Goal: Task Accomplishment & Management: Manage account settings

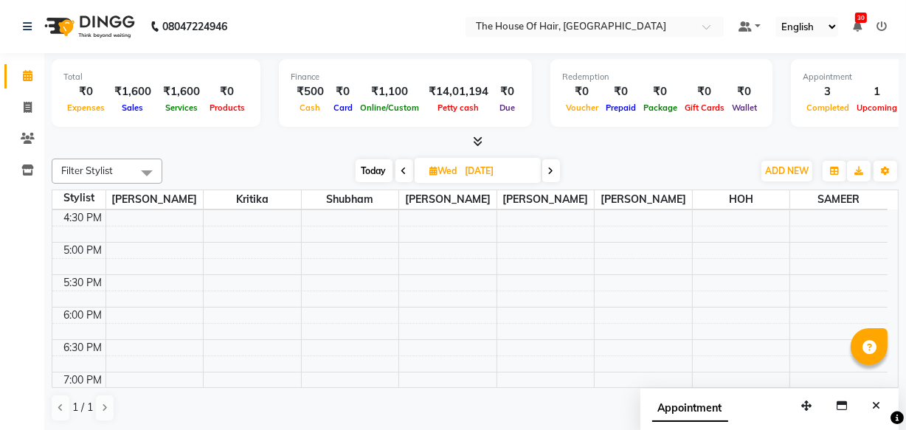
scroll to position [492, 0]
click at [552, 170] on icon at bounding box center [551, 171] width 6 height 9
type input "[DATE]"
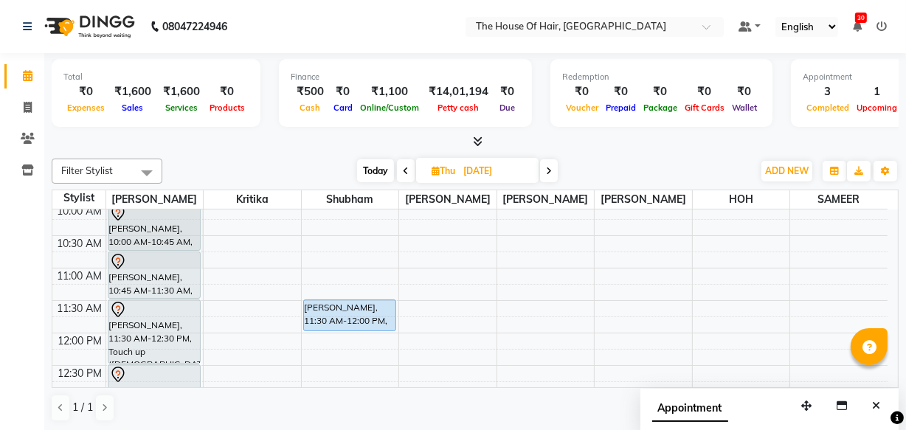
scroll to position [105, 0]
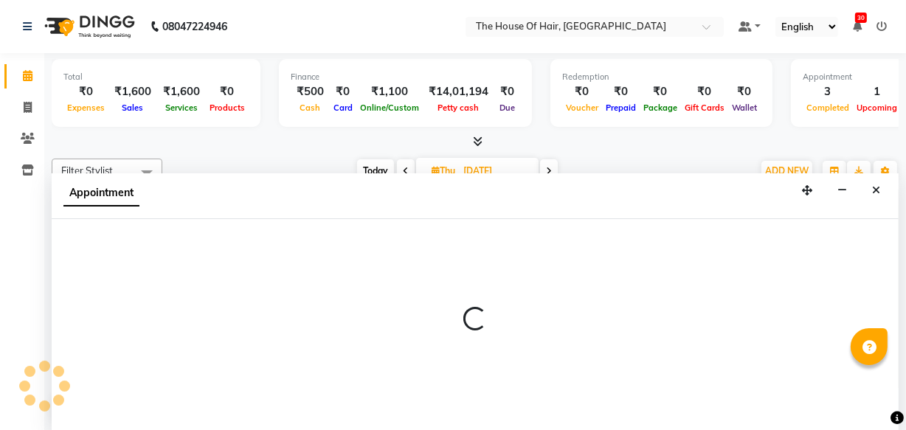
select select "64183"
select select "tentative"
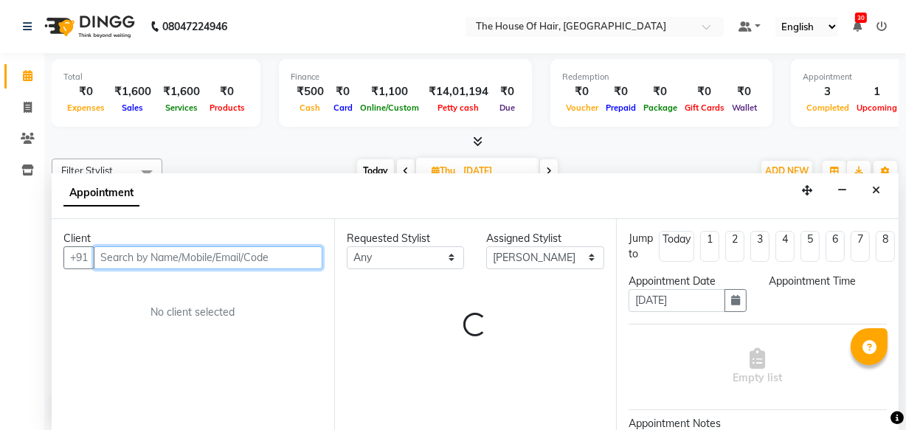
select select "675"
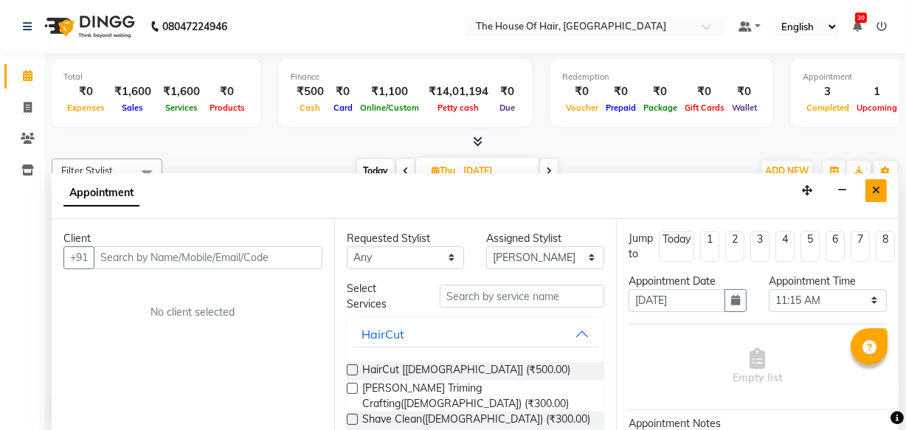
click at [878, 193] on icon "Close" at bounding box center [876, 190] width 8 height 10
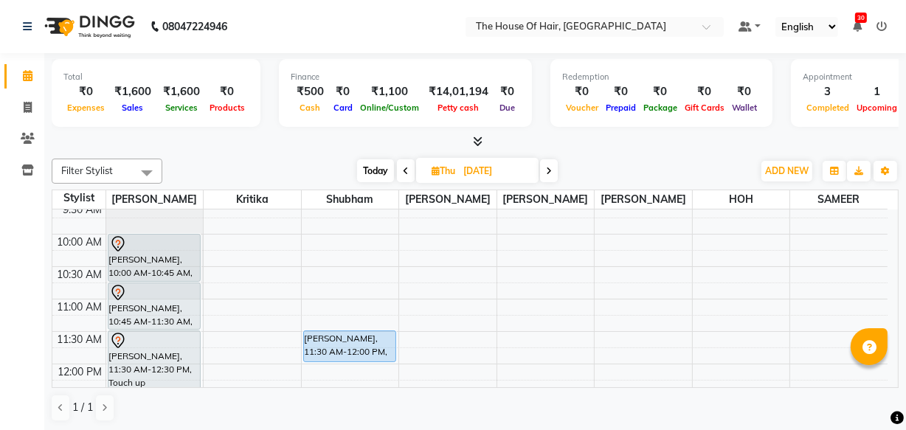
click at [370, 165] on span "Today" at bounding box center [375, 170] width 37 height 23
type input "02-09-2025"
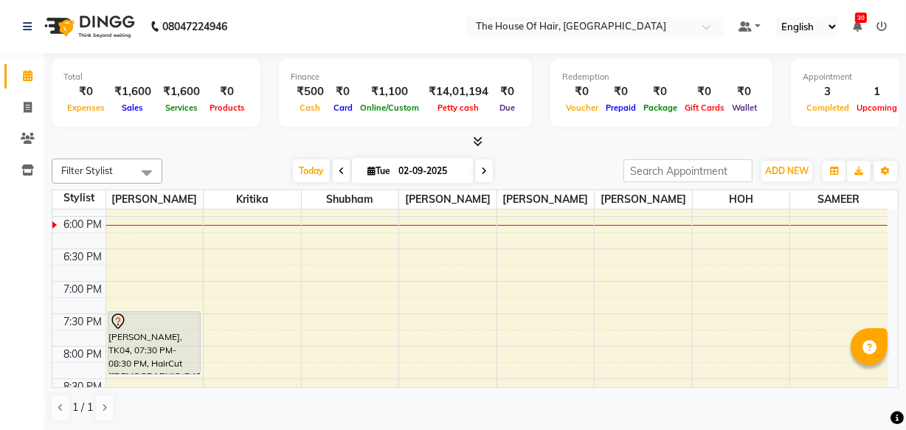
scroll to position [643, 0]
click at [500, 225] on div "8:00 AM 8:30 AM 9:00 AM 9:30 AM 10:00 AM 10:30 AM 11:00 AM 11:30 AM 12:00 PM 12…" at bounding box center [469, 21] width 835 height 908
select select "64183"
select select "tentative"
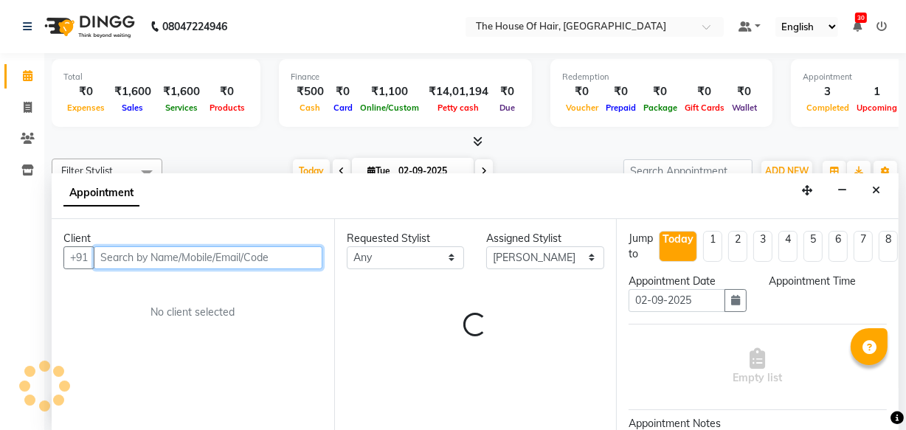
select select "1080"
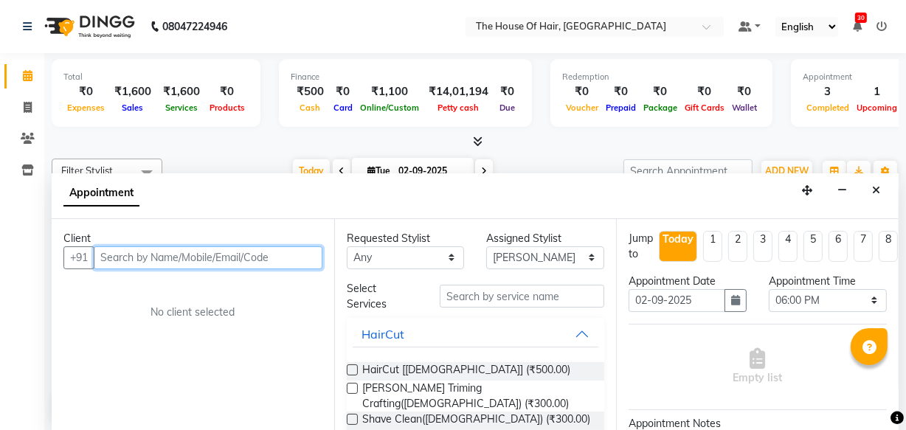
scroll to position [0, 0]
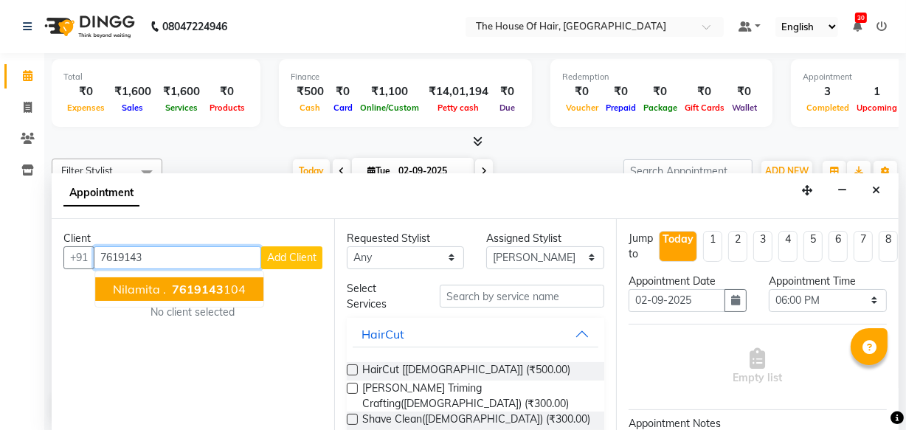
click at [193, 287] on span "7619143" at bounding box center [198, 289] width 52 height 15
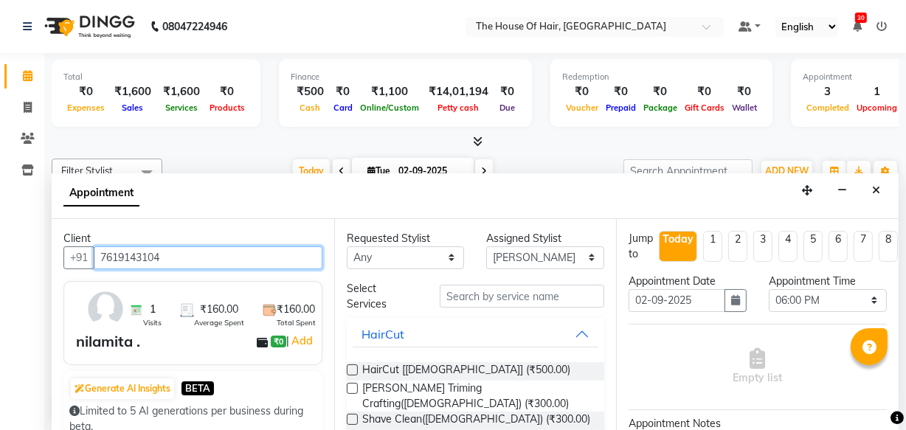
type input "7619143104"
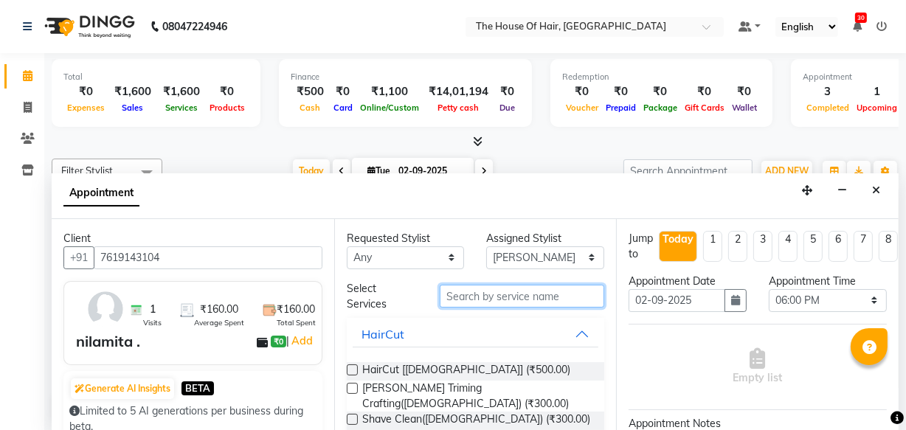
click at [457, 299] on input "text" at bounding box center [522, 296] width 165 height 23
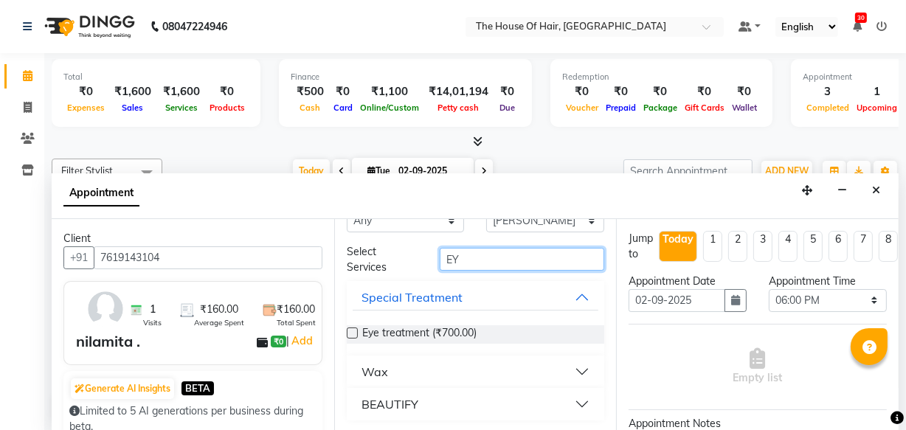
scroll to position [37, 0]
type input "EY"
click at [572, 398] on button "BEAUTIFY" at bounding box center [476, 404] width 246 height 27
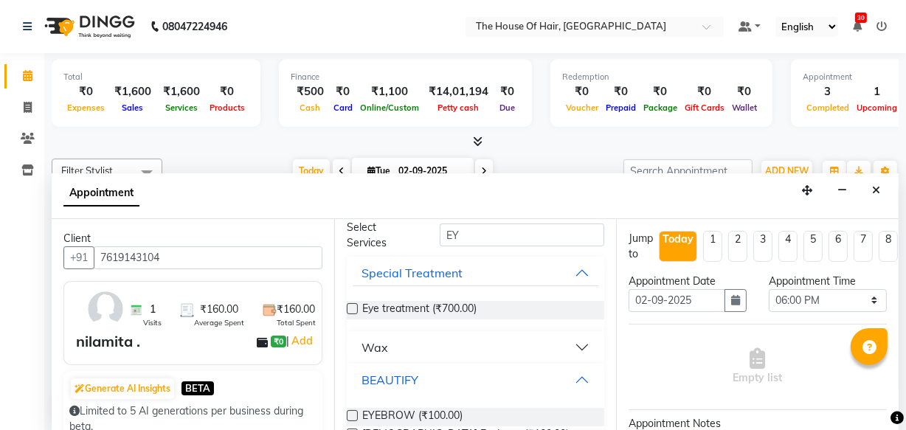
scroll to position [97, 0]
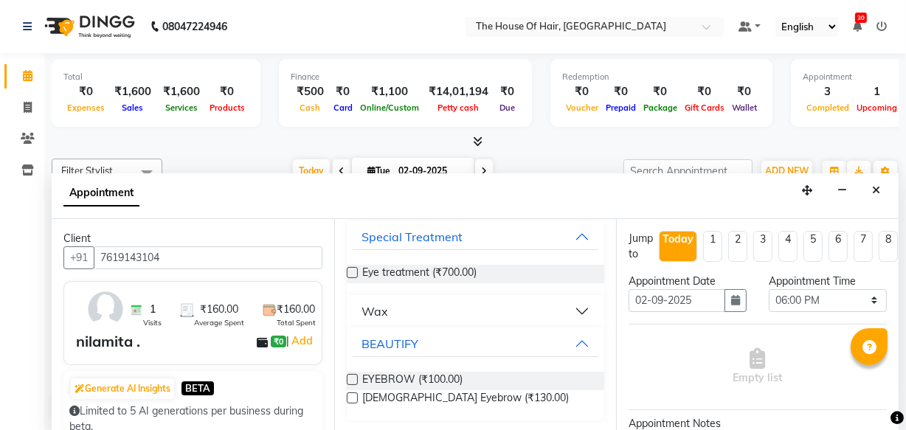
click at [351, 376] on label at bounding box center [352, 379] width 11 height 11
click at [351, 376] on input "checkbox" at bounding box center [352, 381] width 10 height 10
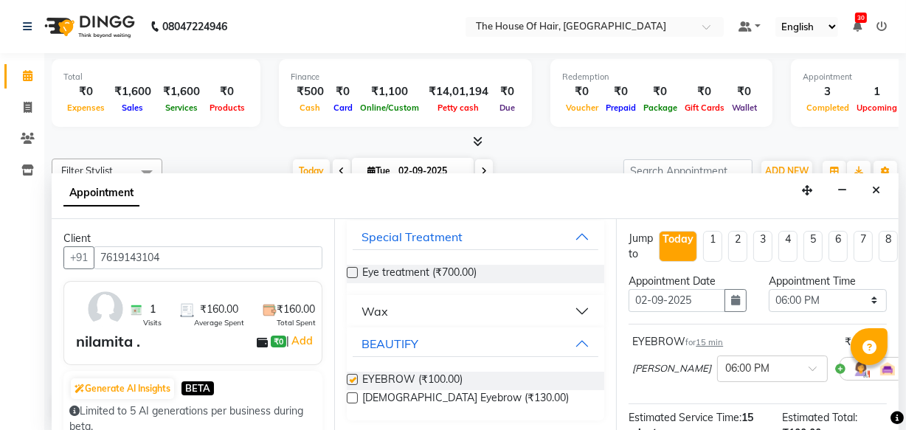
checkbox input "false"
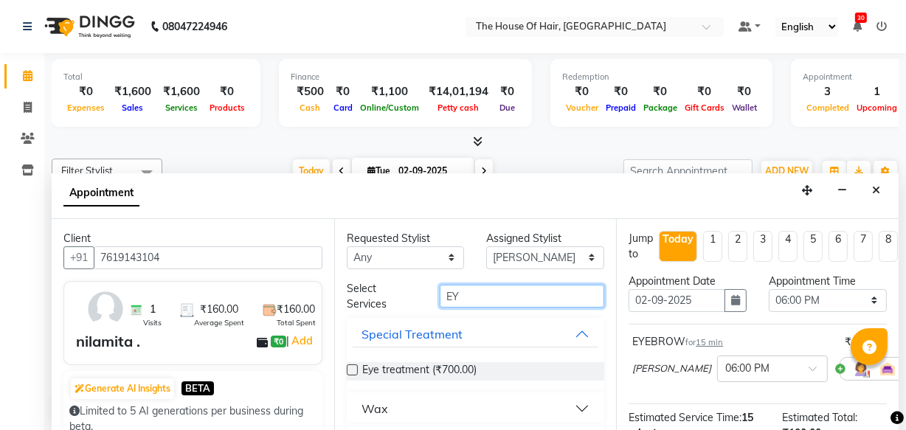
click at [479, 291] on input "EY" at bounding box center [522, 296] width 165 height 23
type input "E"
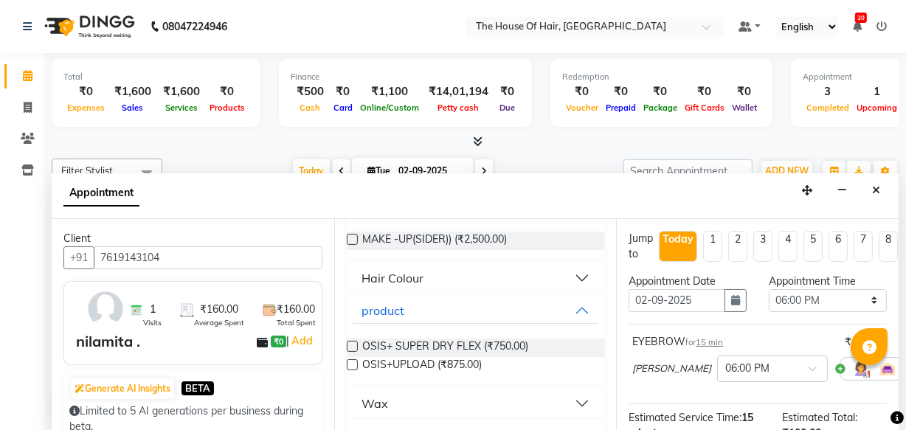
scroll to position [195, 0]
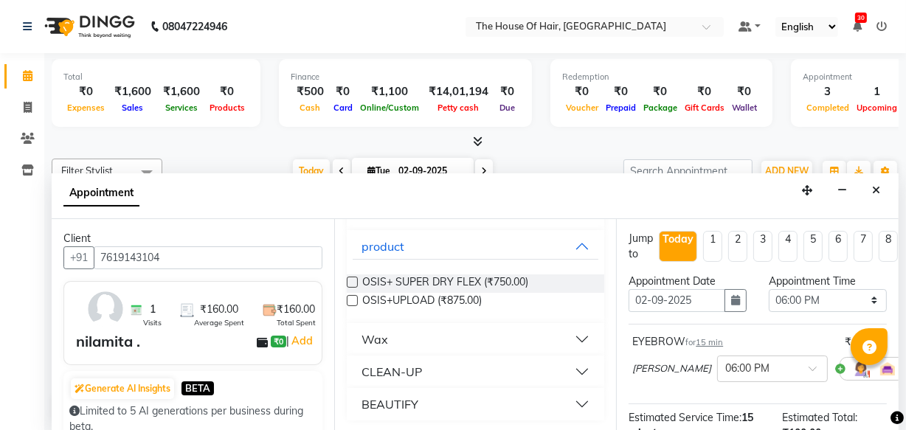
type input "UP"
click at [570, 400] on button "BEAUTIFY" at bounding box center [476, 404] width 246 height 27
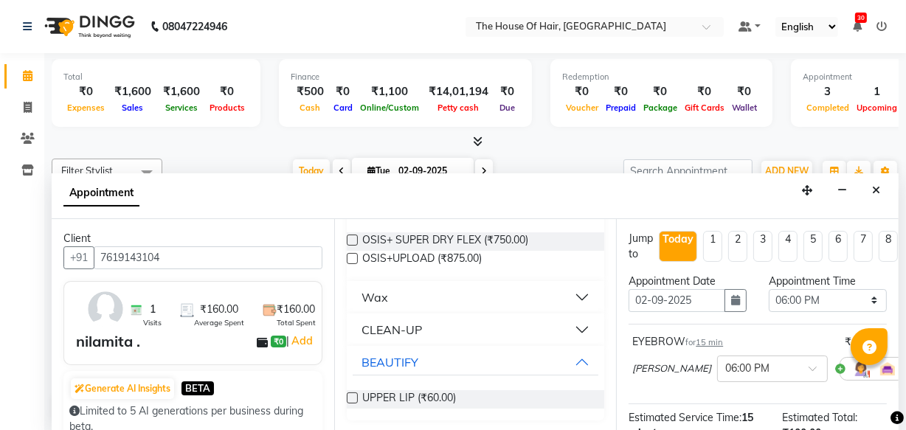
click at [353, 398] on label at bounding box center [352, 398] width 11 height 11
click at [353, 398] on input "checkbox" at bounding box center [352, 400] width 10 height 10
checkbox input "false"
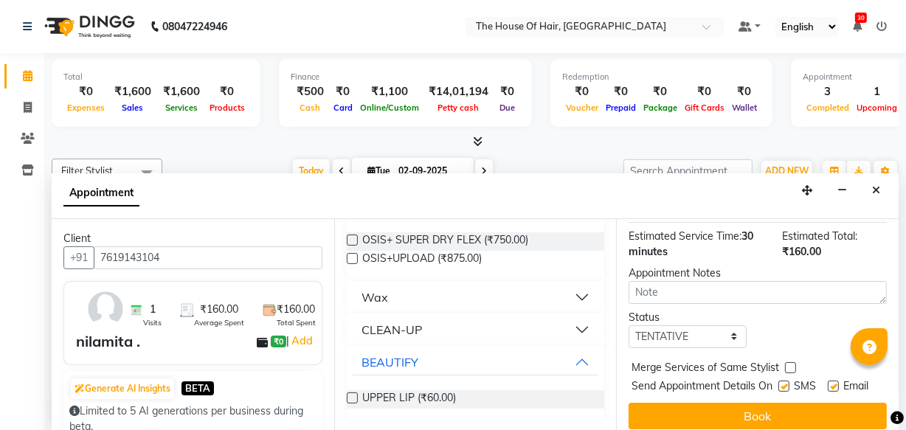
scroll to position [249, 0]
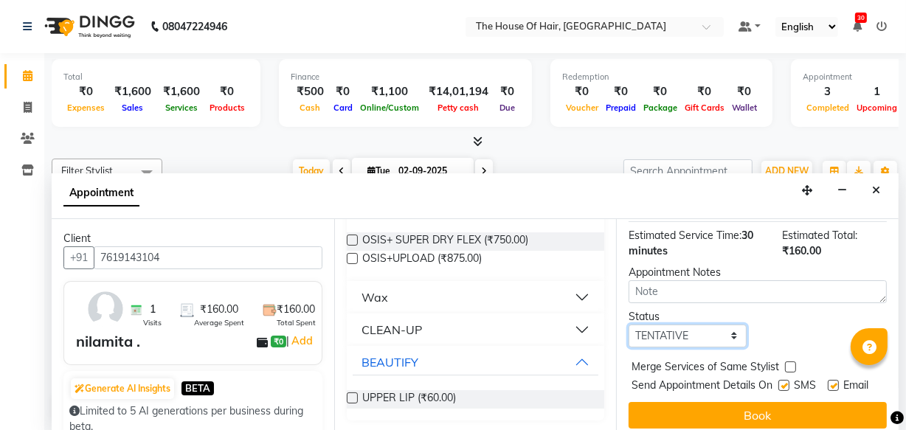
click at [719, 342] on select "Select TENTATIVE CONFIRM CHECK-IN UPCOMING" at bounding box center [688, 336] width 118 height 23
select select "upcoming"
click at [629, 328] on select "Select TENTATIVE CONFIRM CHECK-IN UPCOMING" at bounding box center [688, 336] width 118 height 23
click at [790, 368] on label at bounding box center [790, 367] width 11 height 11
click at [790, 368] on input "checkbox" at bounding box center [790, 369] width 10 height 10
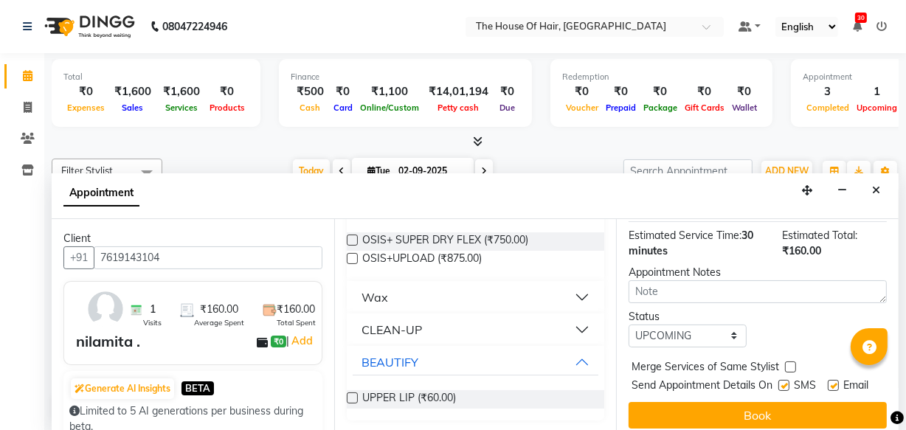
checkbox input "true"
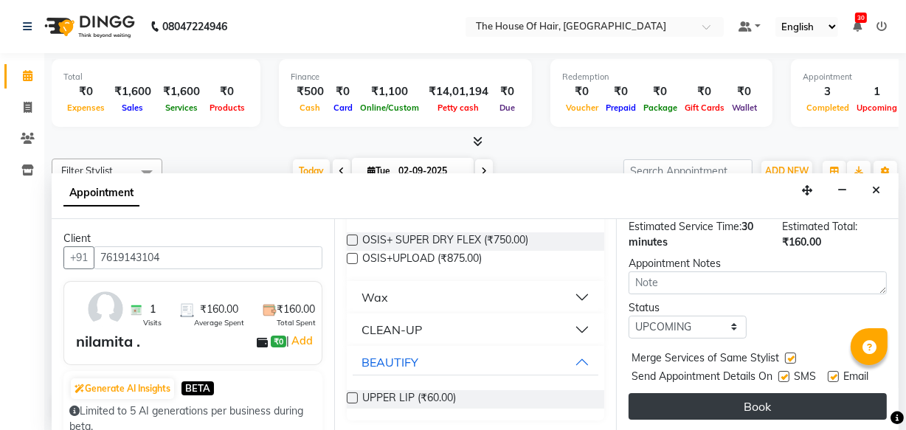
click at [759, 393] on button "Book" at bounding box center [758, 406] width 258 height 27
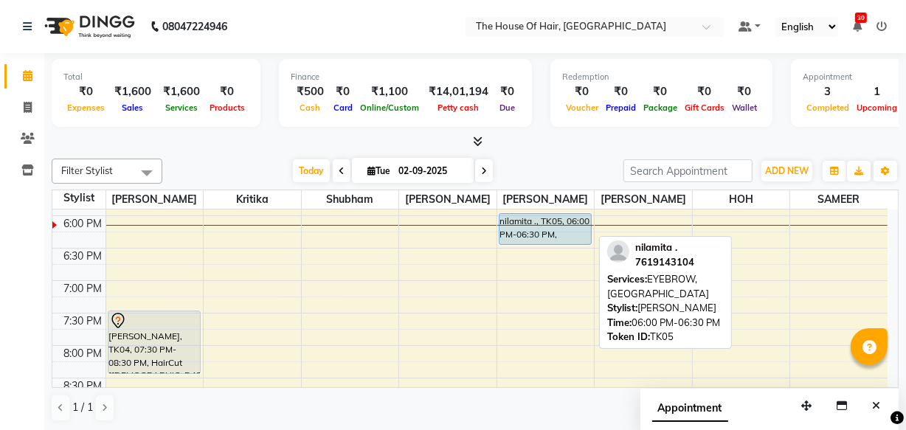
click at [539, 230] on div "nilamita ., TK05, 06:00 PM-06:30 PM, EYEBROW,[GEOGRAPHIC_DATA]" at bounding box center [546, 229] width 92 height 30
select select "5"
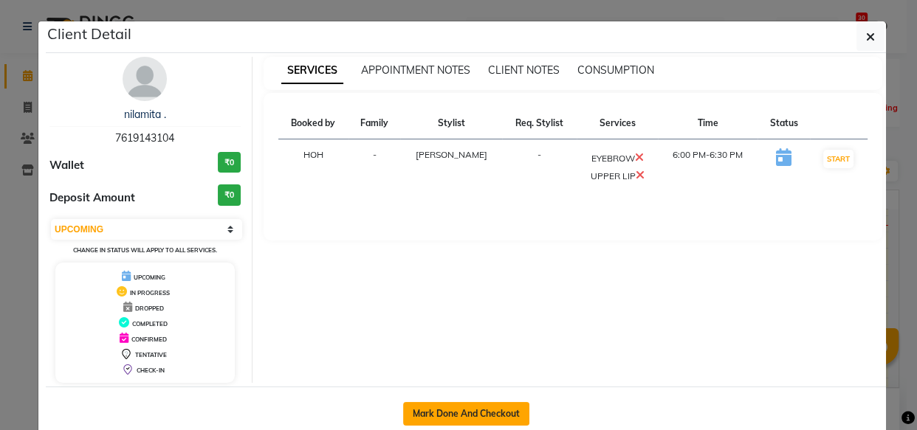
click at [406, 419] on button "Mark Done And Checkout" at bounding box center [466, 414] width 126 height 24
select select "service"
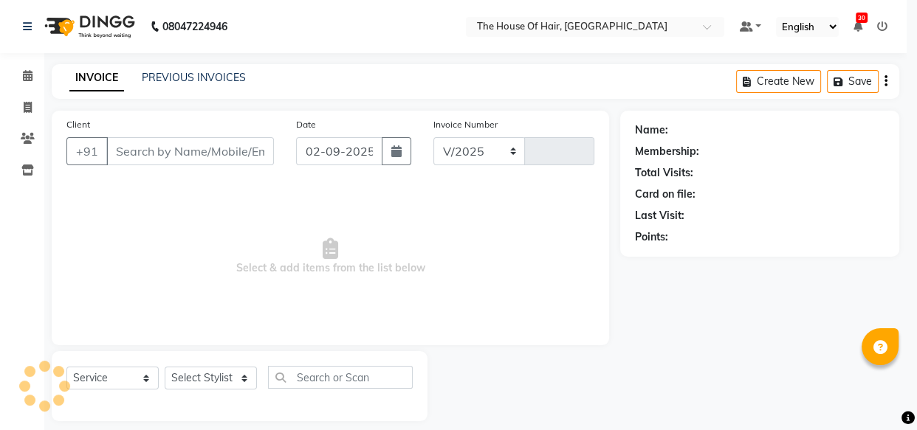
select select "5992"
type input "1826"
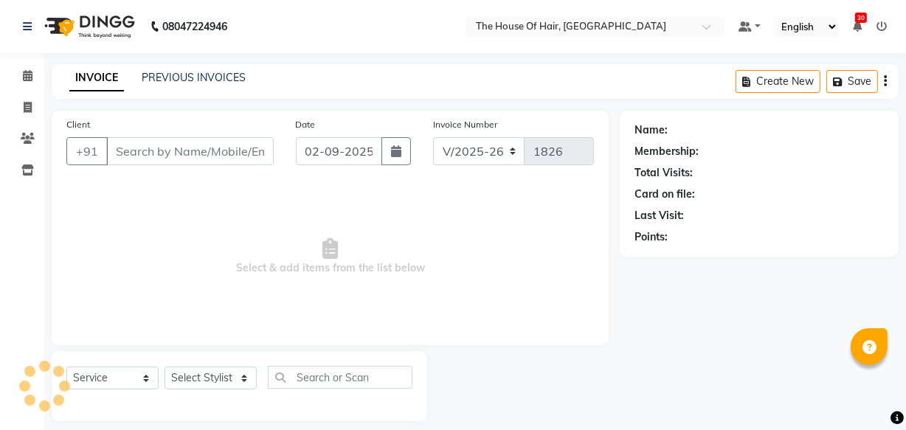
type input "7619143104"
select select "64183"
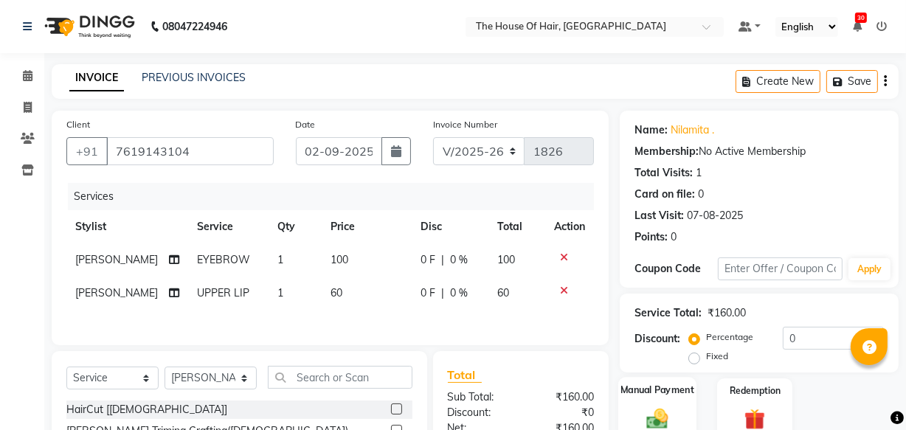
click at [681, 390] on label "Manual Payment" at bounding box center [658, 390] width 74 height 14
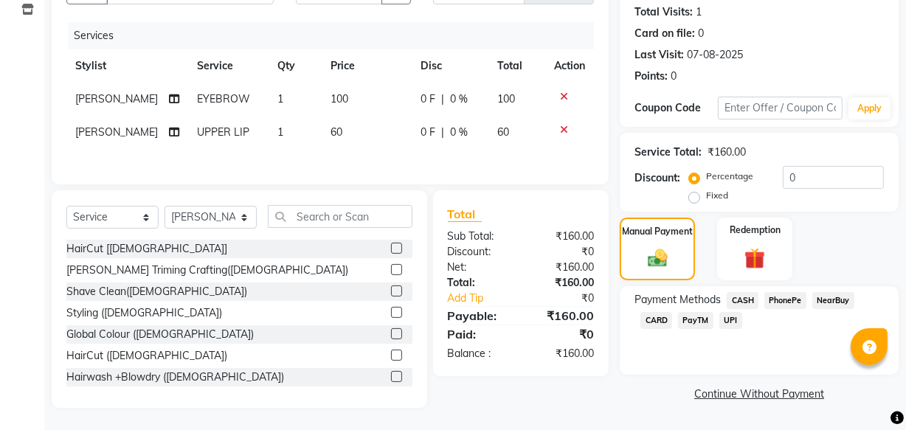
click at [658, 317] on span "CARD" at bounding box center [657, 320] width 32 height 17
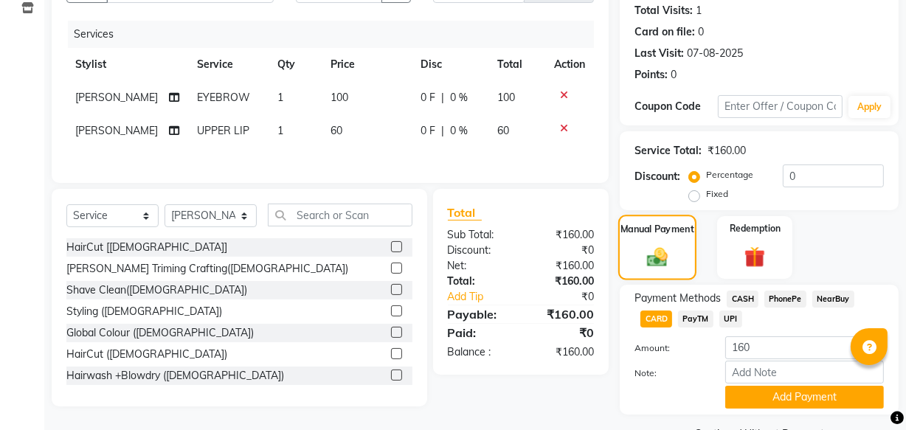
scroll to position [199, 0]
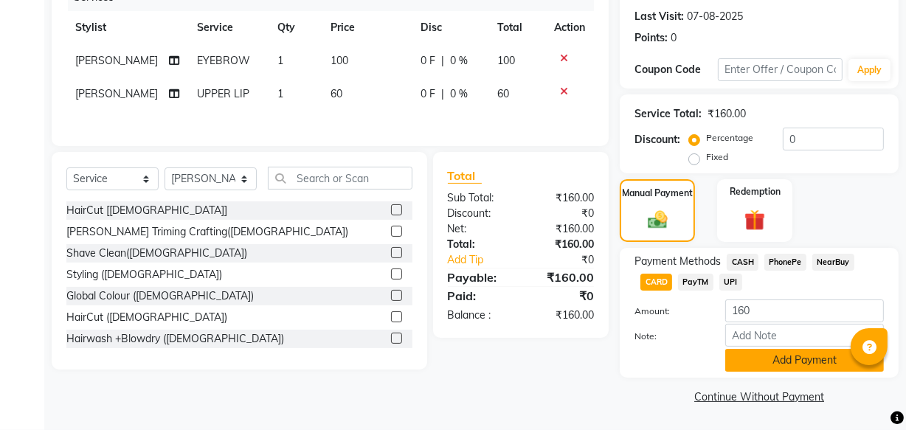
click at [760, 355] on button "Add Payment" at bounding box center [804, 360] width 159 height 23
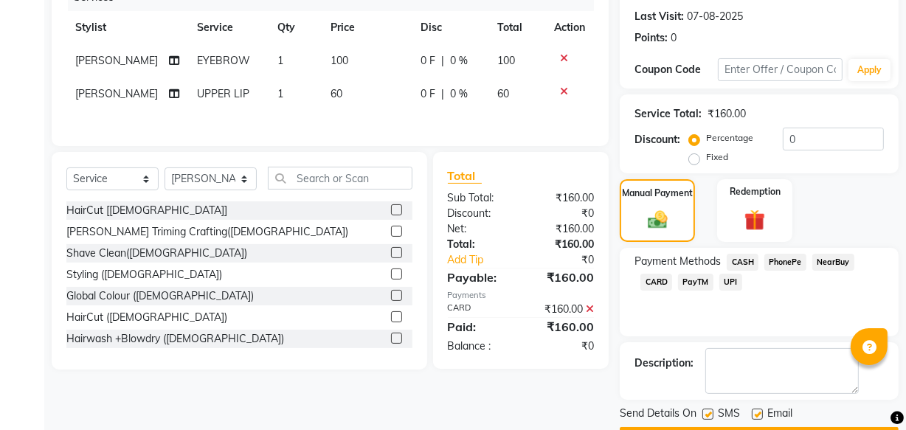
scroll to position [241, 0]
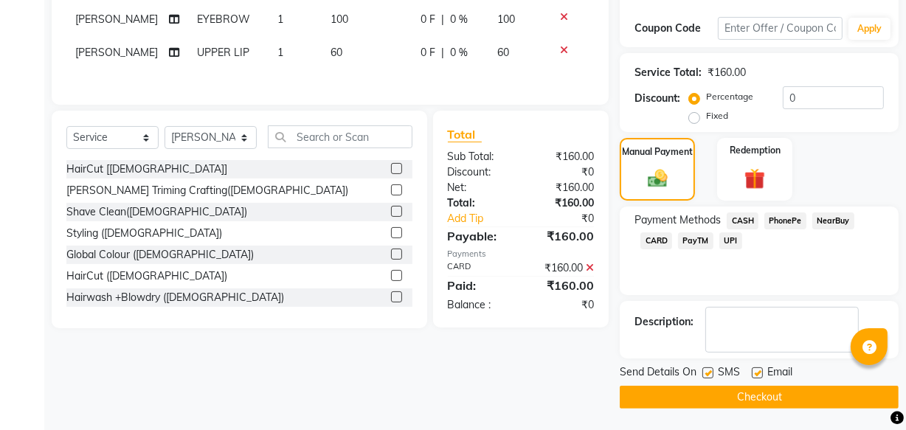
click at [740, 393] on button "Checkout" at bounding box center [759, 397] width 279 height 23
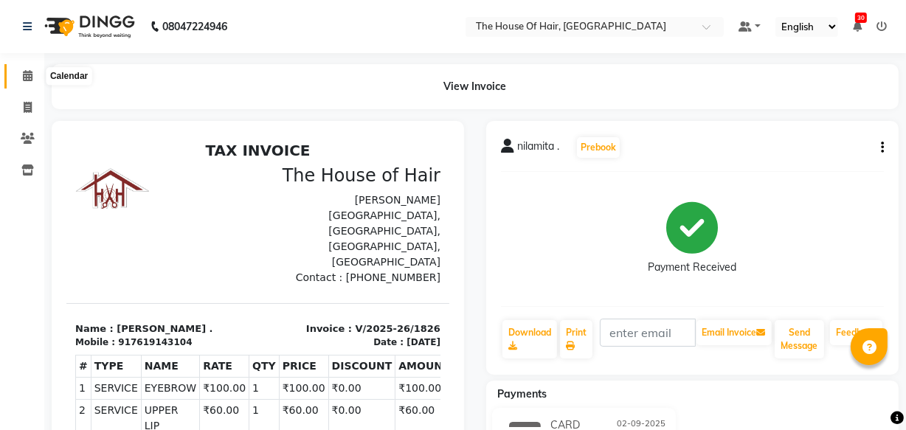
click at [30, 77] on icon at bounding box center [28, 75] width 10 height 11
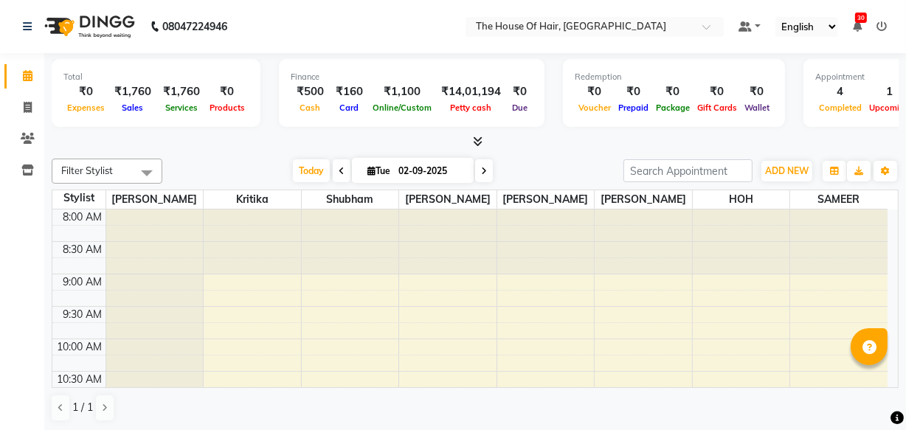
click at [478, 170] on span at bounding box center [484, 170] width 18 height 23
type input "[DATE]"
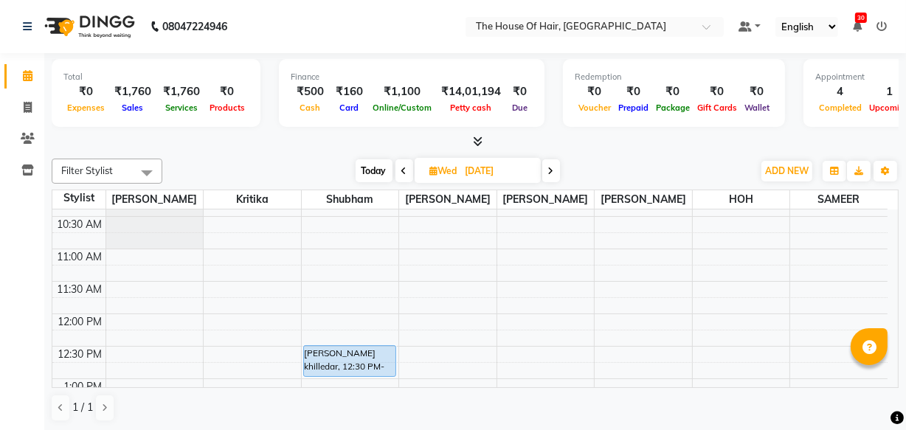
scroll to position [165, 0]
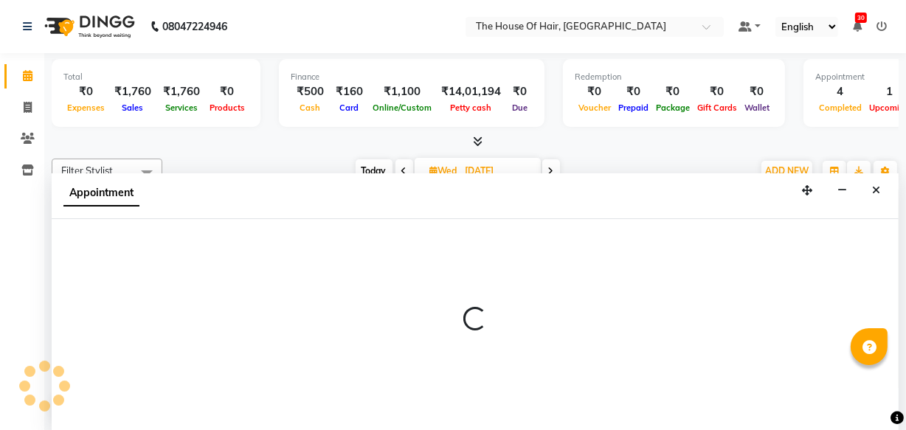
scroll to position [0, 0]
select select "42824"
select select "tentative"
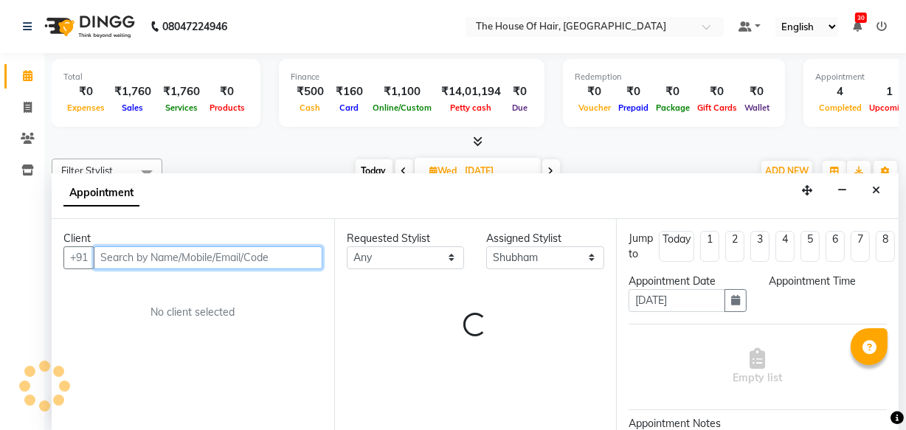
select select "690"
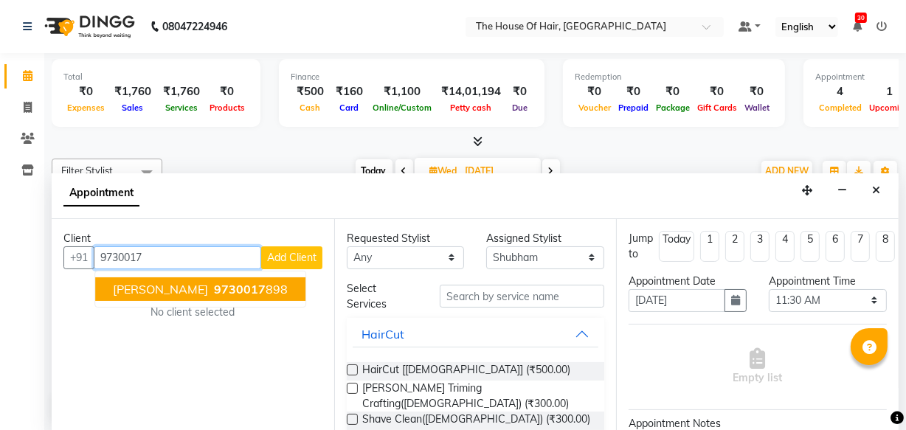
click at [218, 282] on span "9730017" at bounding box center [240, 289] width 52 height 15
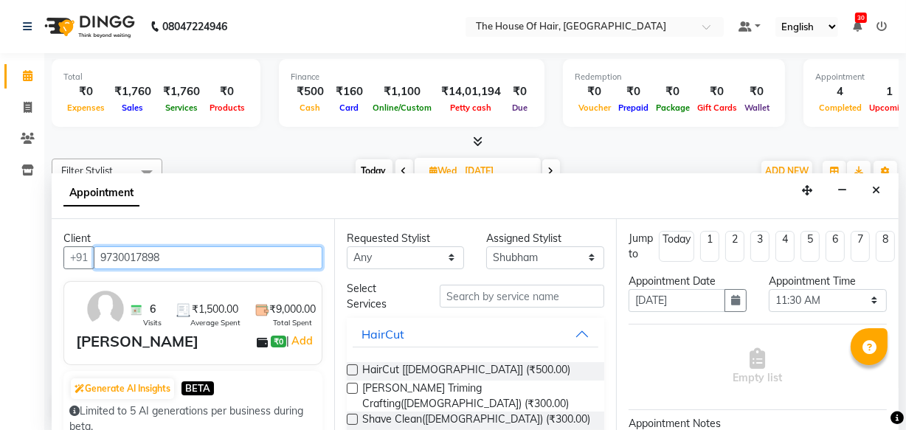
type input "9730017898"
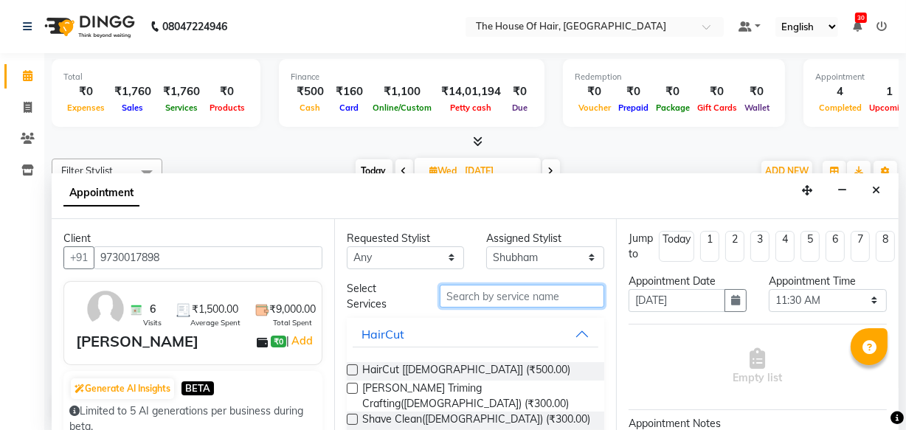
click at [472, 297] on input "text" at bounding box center [522, 296] width 165 height 23
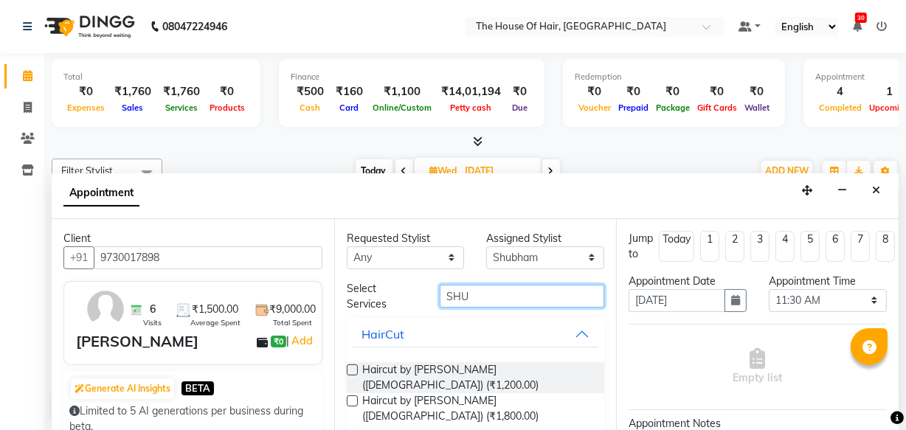
type input "SHU"
click at [351, 365] on label at bounding box center [352, 370] width 11 height 11
click at [351, 367] on input "checkbox" at bounding box center [352, 372] width 10 height 10
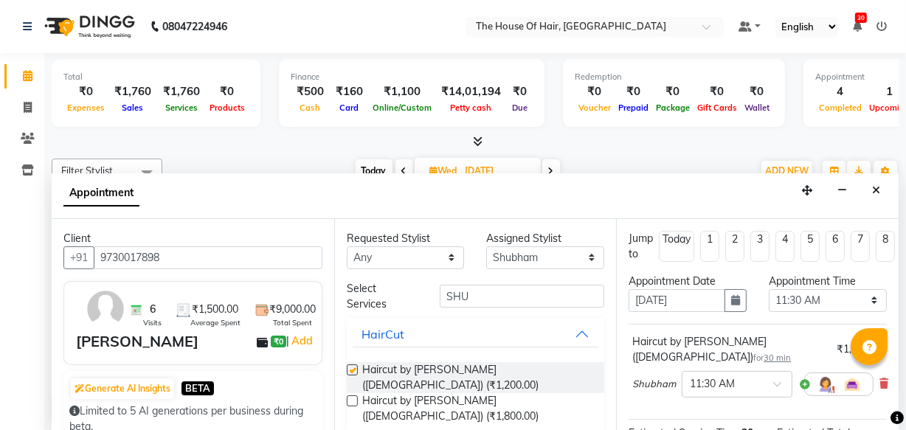
checkbox input "false"
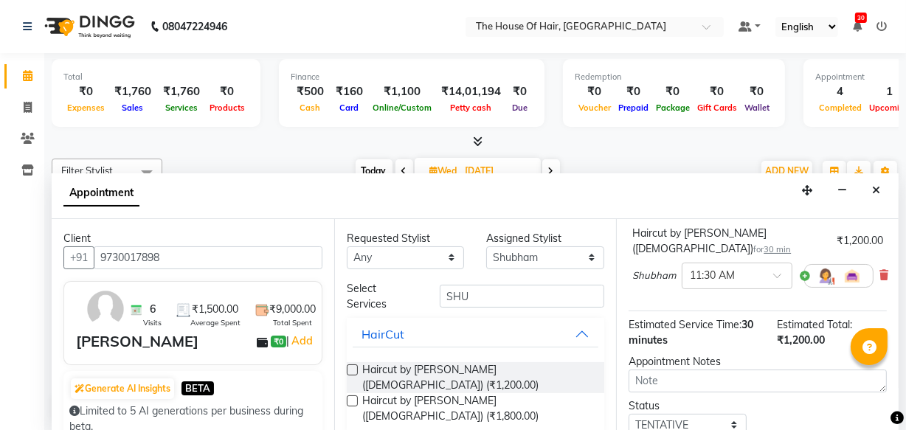
scroll to position [213, 0]
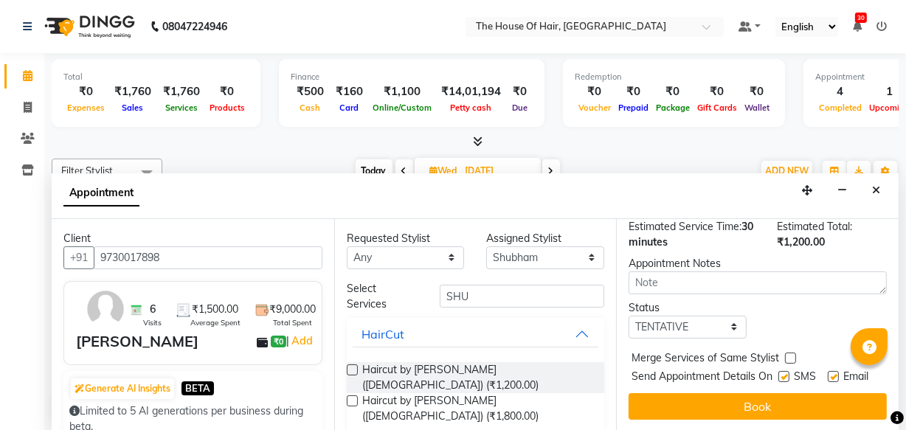
click at [790, 353] on label at bounding box center [790, 358] width 11 height 11
click at [790, 355] on input "checkbox" at bounding box center [790, 360] width 10 height 10
checkbox input "true"
click at [731, 316] on select "Select TENTATIVE CONFIRM UPCOMING" at bounding box center [688, 327] width 118 height 23
select select "upcoming"
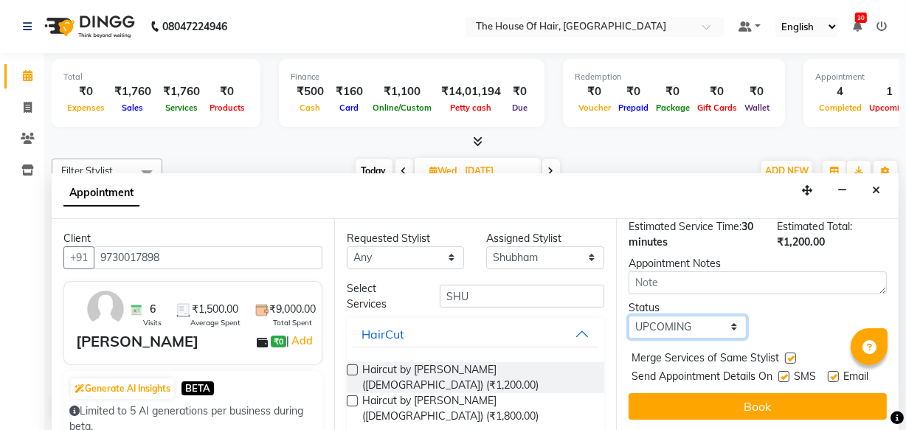
click at [629, 316] on select "Select TENTATIVE CONFIRM UPCOMING" at bounding box center [688, 327] width 118 height 23
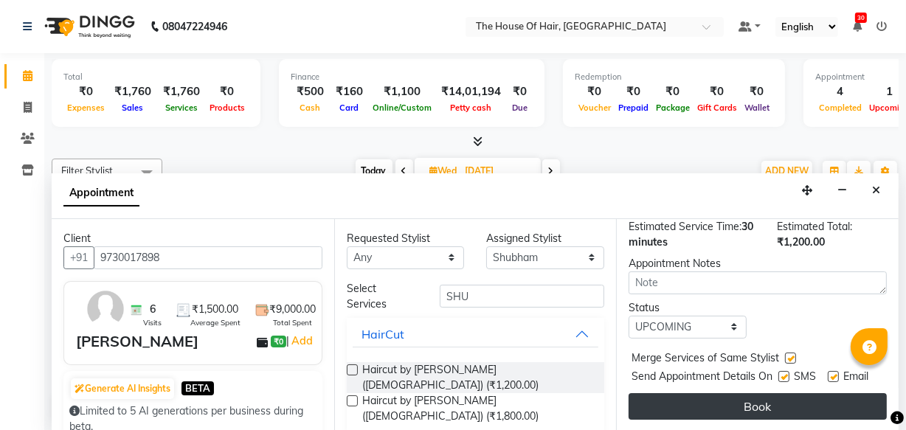
click at [756, 398] on button "Book" at bounding box center [758, 406] width 258 height 27
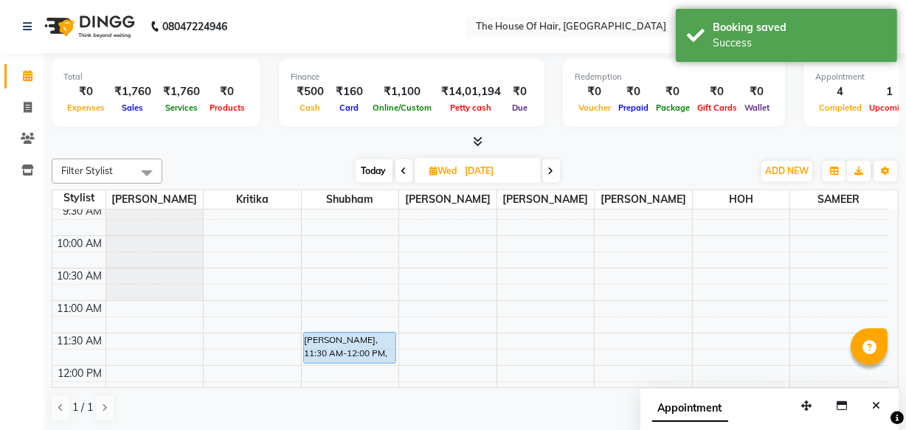
scroll to position [52, 0]
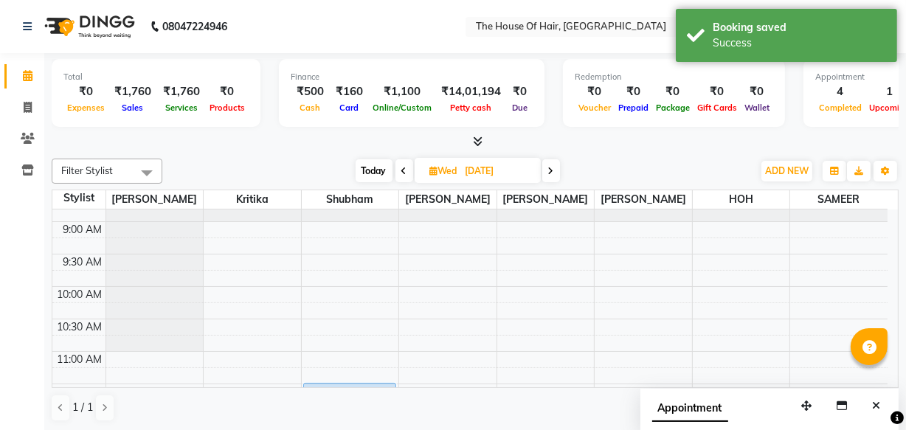
click at [553, 162] on span at bounding box center [551, 170] width 18 height 23
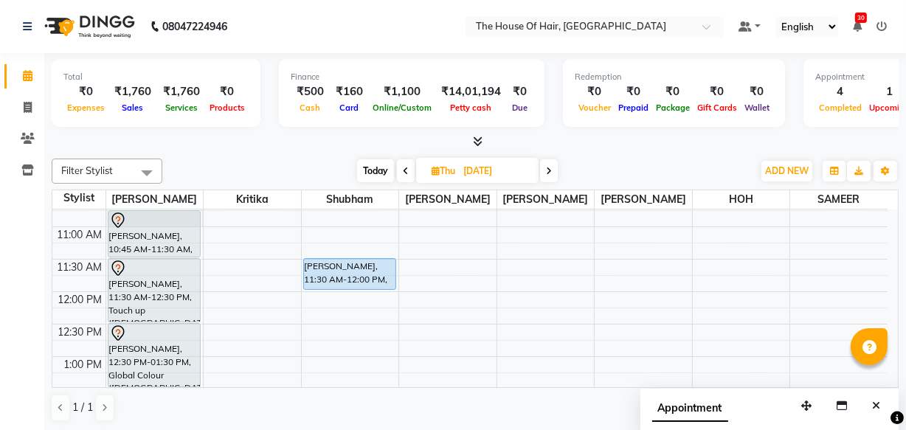
scroll to position [178, 0]
click at [375, 165] on span "Today" at bounding box center [375, 170] width 37 height 23
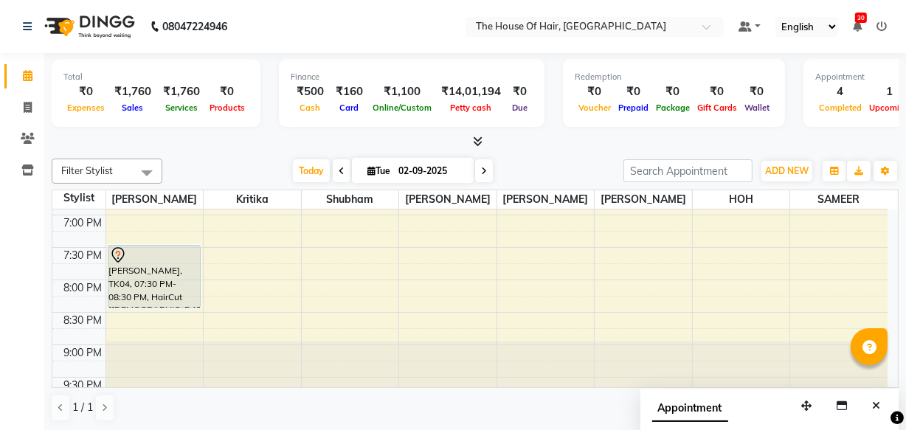
scroll to position [709, 0]
click at [483, 169] on icon at bounding box center [484, 171] width 6 height 9
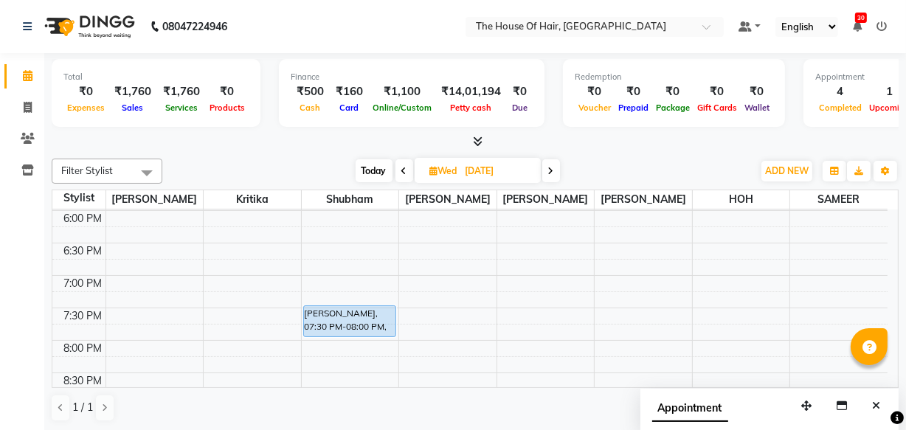
click at [551, 162] on span at bounding box center [551, 170] width 18 height 23
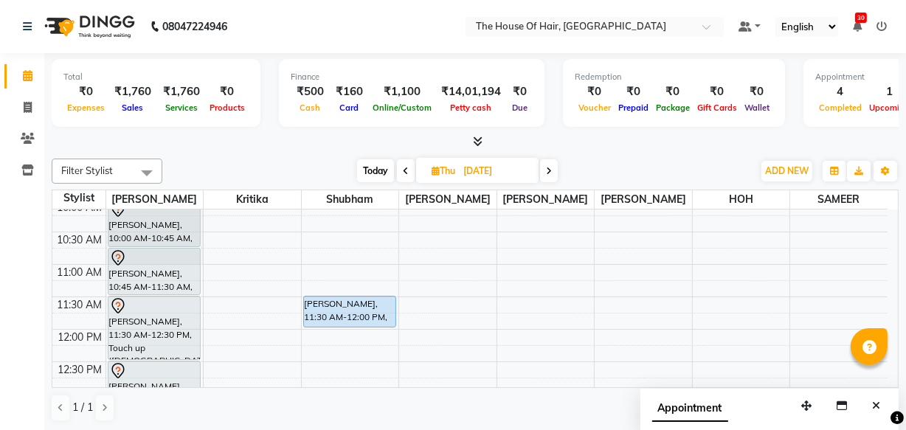
scroll to position [136, 0]
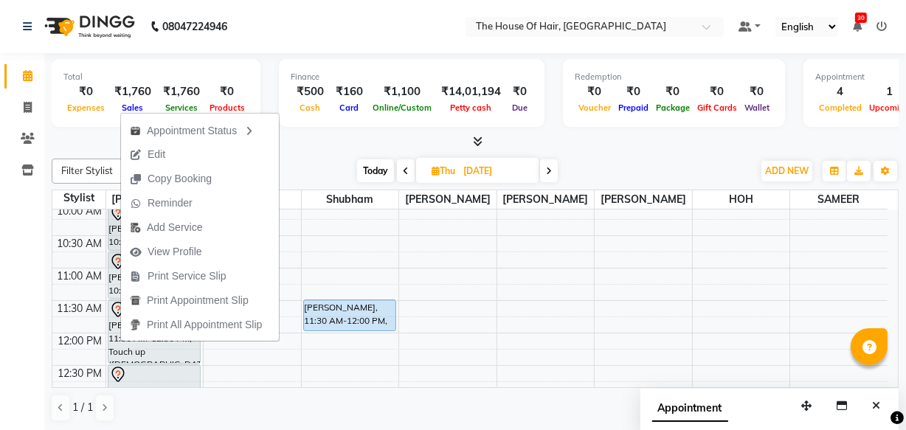
click at [378, 169] on span "Today" at bounding box center [375, 170] width 37 height 23
type input "02-09-2025"
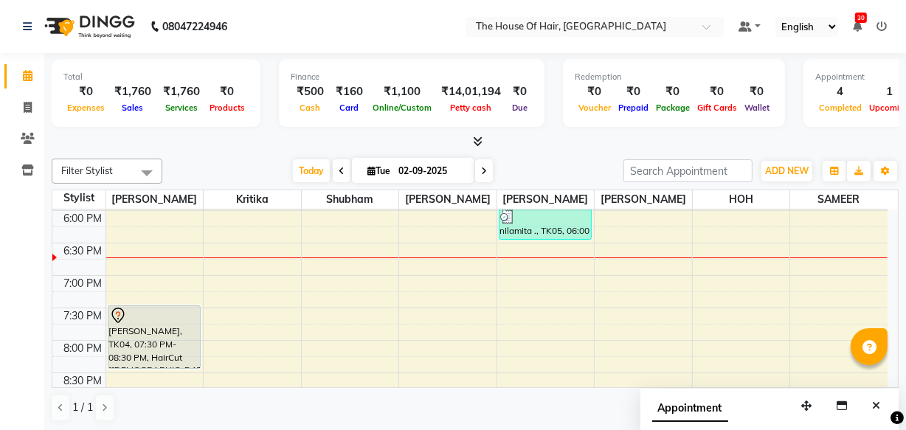
scroll to position [0, 0]
drag, startPoint x: 491, startPoint y: 190, endPoint x: 503, endPoint y: 183, distance: 13.9
click at [503, 183] on div "Filter Stylist Select All [PERSON_NAME] [PERSON_NAME] [PERSON_NAME] [PERSON_NAM…" at bounding box center [475, 290] width 847 height 275
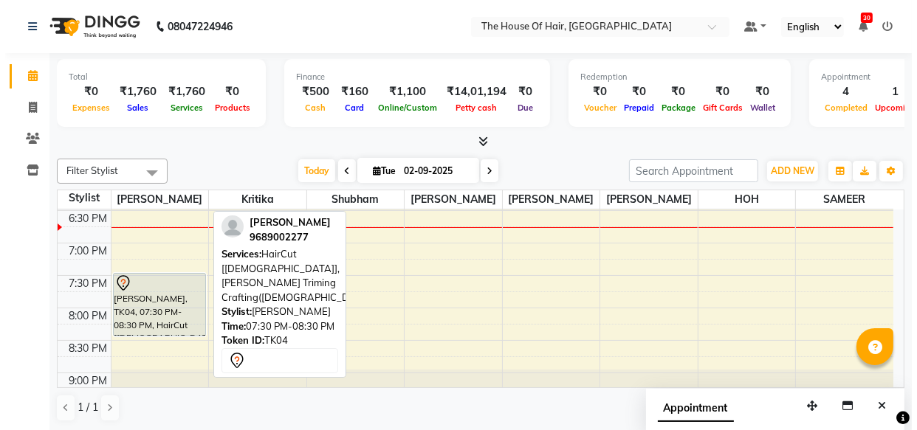
scroll to position [679, 0]
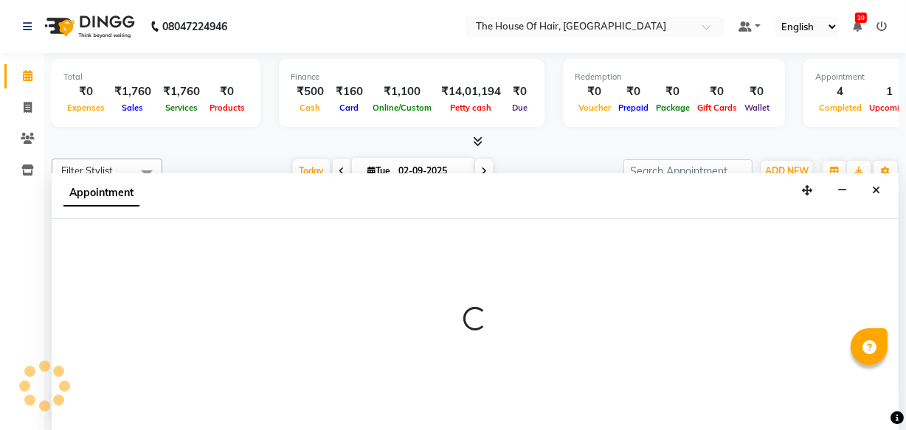
select select "80392"
select select "1140"
select select "tentative"
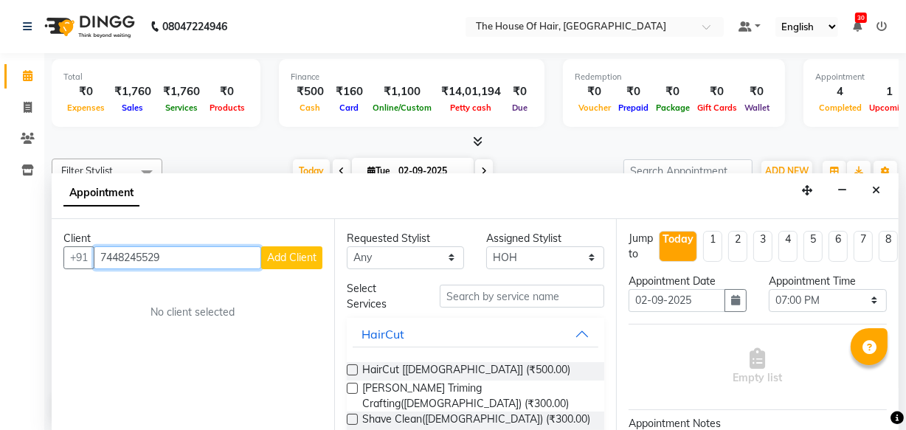
type input "7448245529"
click at [310, 249] on button "Add Client" at bounding box center [291, 257] width 61 height 23
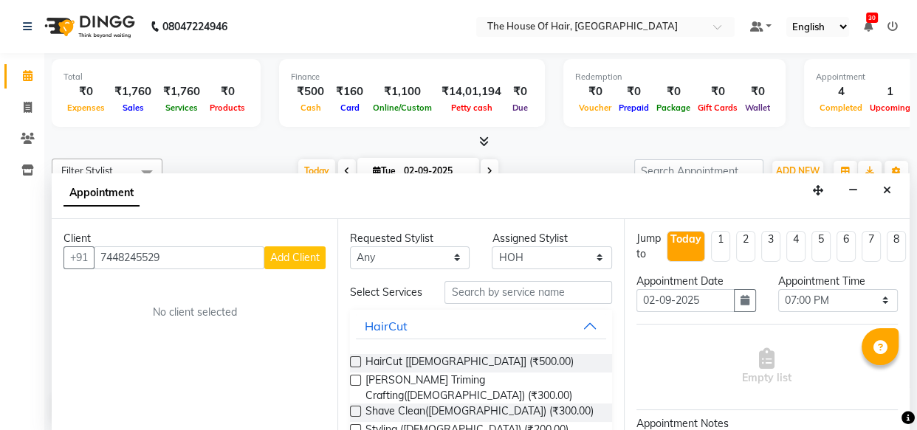
select select "22"
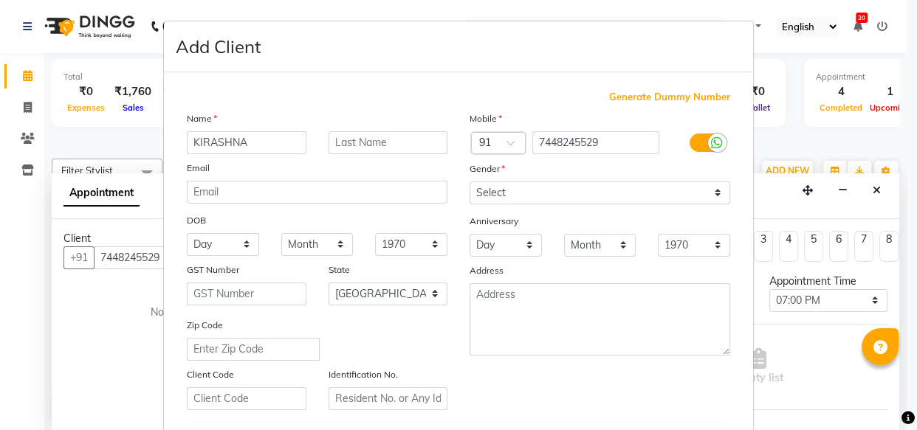
type input "KIRASHNA"
click at [383, 147] on input "text" at bounding box center [388, 142] width 120 height 23
click at [340, 138] on input "text" at bounding box center [388, 142] width 120 height 23
type input ","
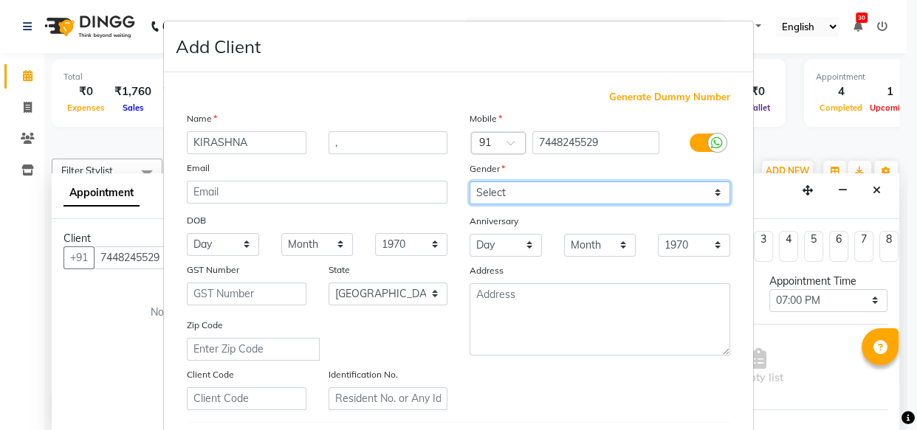
click at [493, 193] on select "Select [DEMOGRAPHIC_DATA] [DEMOGRAPHIC_DATA] Other Prefer Not To Say" at bounding box center [599, 193] width 260 height 23
select select "[DEMOGRAPHIC_DATA]"
click at [469, 182] on select "Select [DEMOGRAPHIC_DATA] [DEMOGRAPHIC_DATA] Other Prefer Not To Say" at bounding box center [599, 193] width 260 height 23
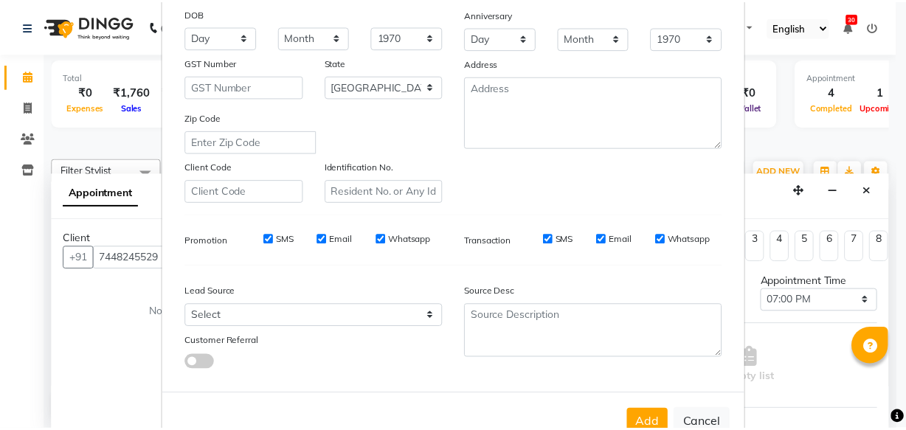
scroll to position [255, 0]
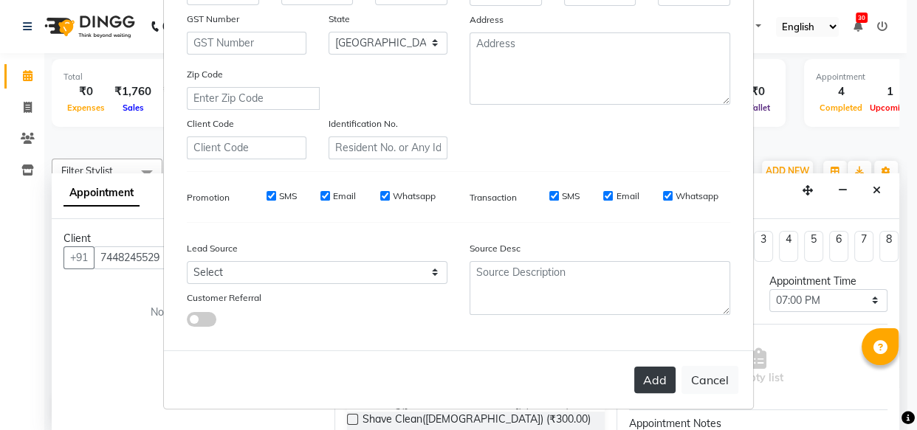
click at [653, 375] on button "Add" at bounding box center [654, 380] width 41 height 27
select select
select select "null"
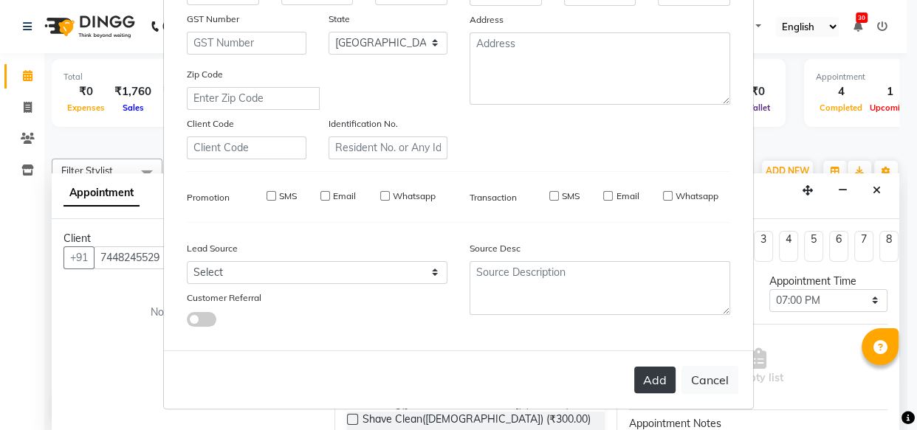
select select
checkbox input "false"
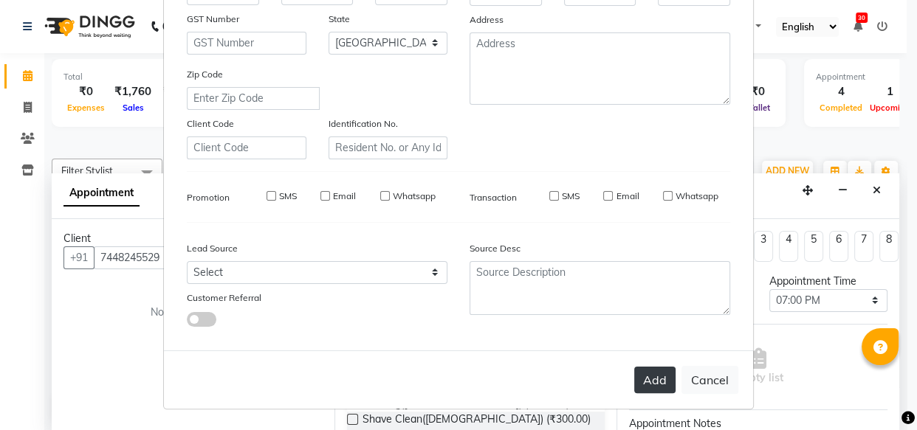
checkbox input "false"
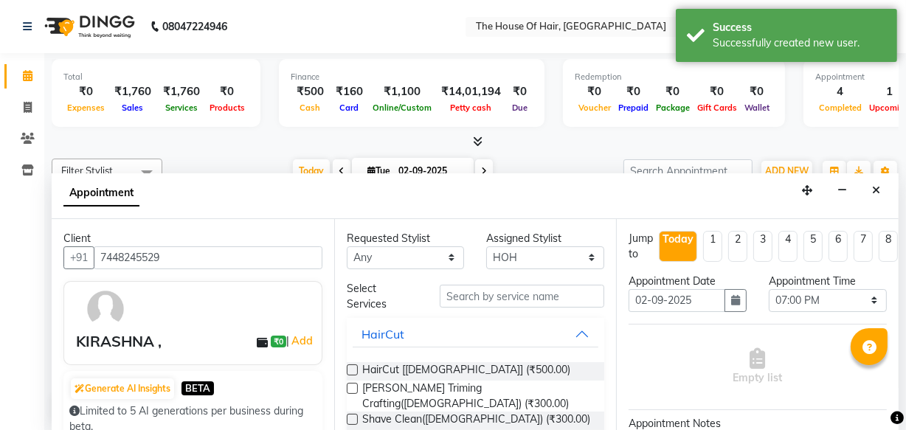
click at [353, 370] on label at bounding box center [352, 370] width 11 height 11
click at [353, 370] on input "checkbox" at bounding box center [352, 372] width 10 height 10
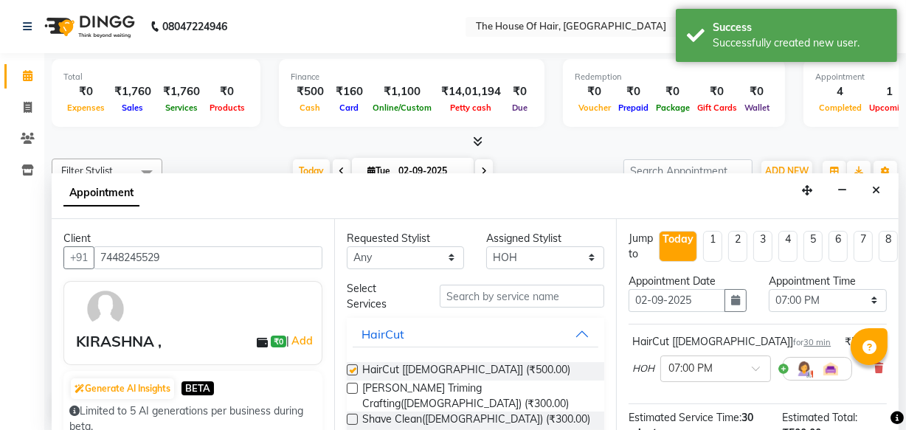
checkbox input "false"
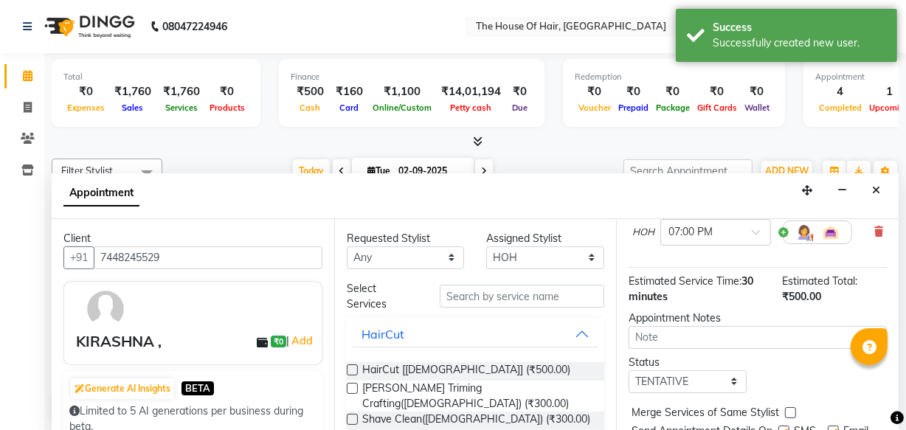
scroll to position [188, 0]
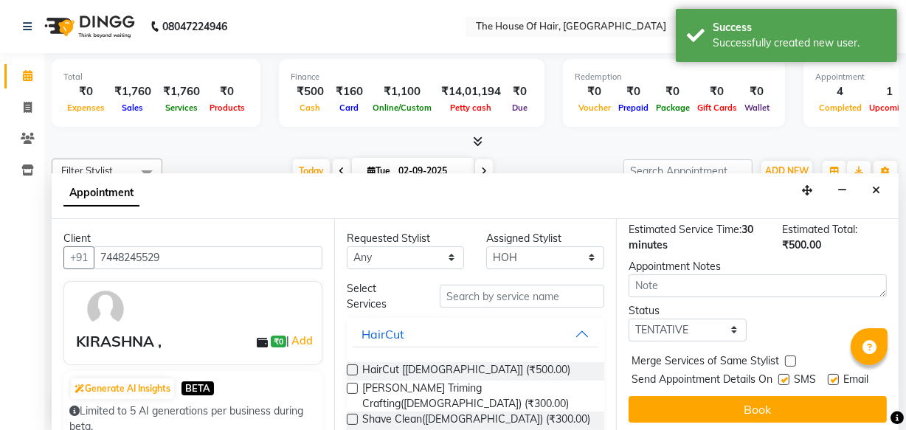
click at [789, 356] on label at bounding box center [790, 361] width 11 height 11
click at [789, 358] on input "checkbox" at bounding box center [790, 363] width 10 height 10
checkbox input "true"
click at [719, 337] on select "Select TENTATIVE CONFIRM CHECK-IN UPCOMING" at bounding box center [688, 330] width 118 height 23
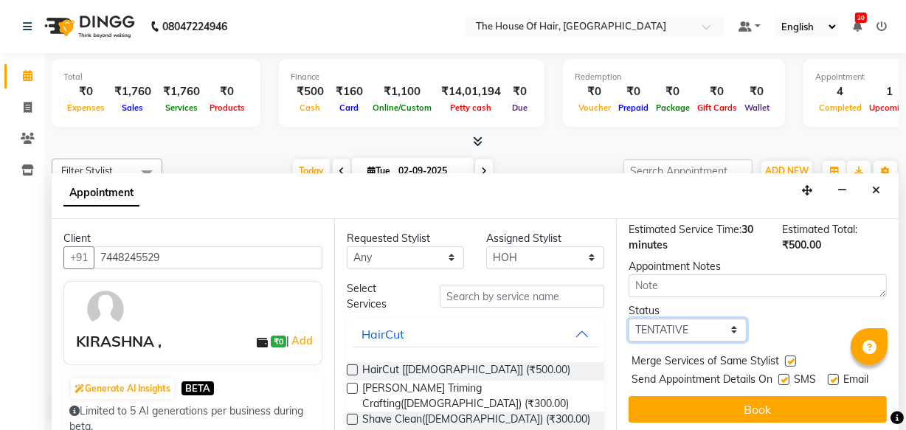
select select "upcoming"
click at [629, 319] on select "Select TENTATIVE CONFIRM CHECK-IN UPCOMING" at bounding box center [688, 330] width 118 height 23
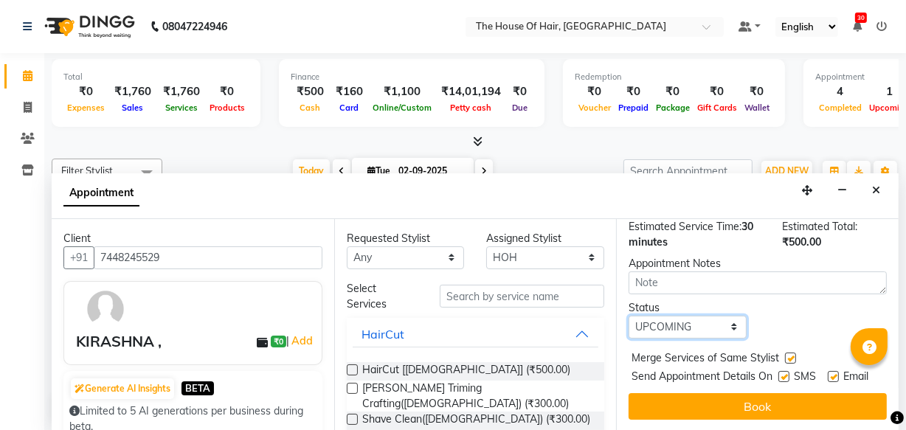
scroll to position [213, 0]
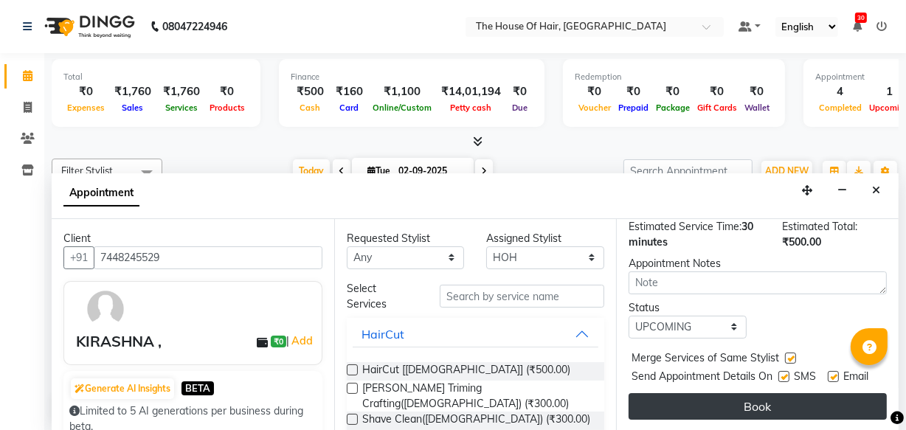
click at [747, 394] on button "Book" at bounding box center [758, 406] width 258 height 27
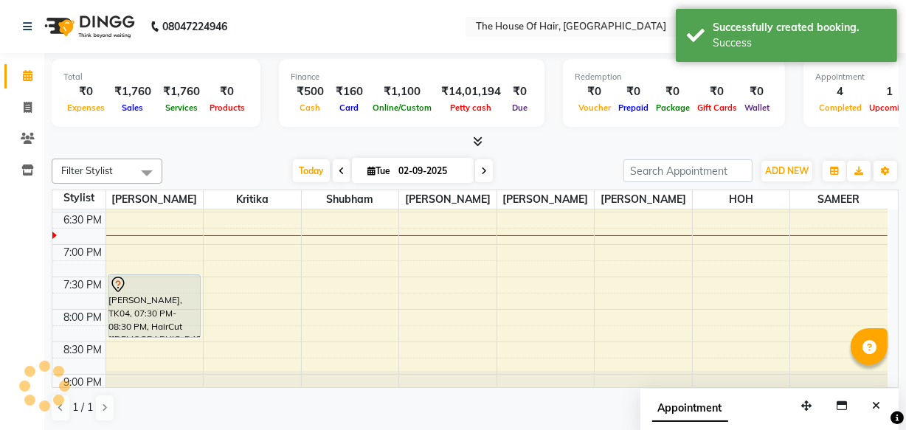
scroll to position [0, 0]
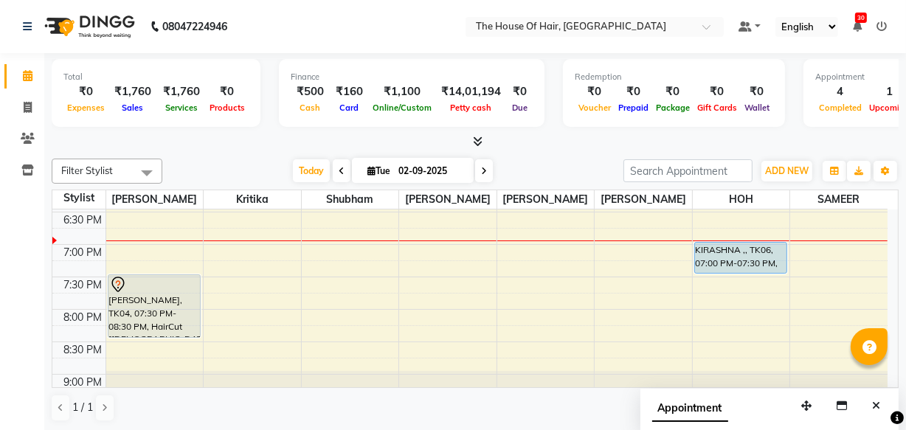
click at [747, 394] on div "Appointment" at bounding box center [770, 412] width 258 height 46
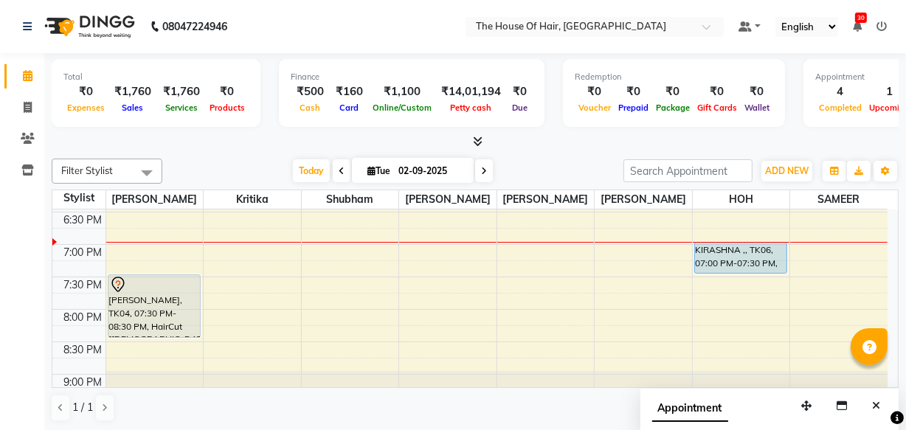
click at [747, 394] on div "Appointment" at bounding box center [770, 412] width 258 height 46
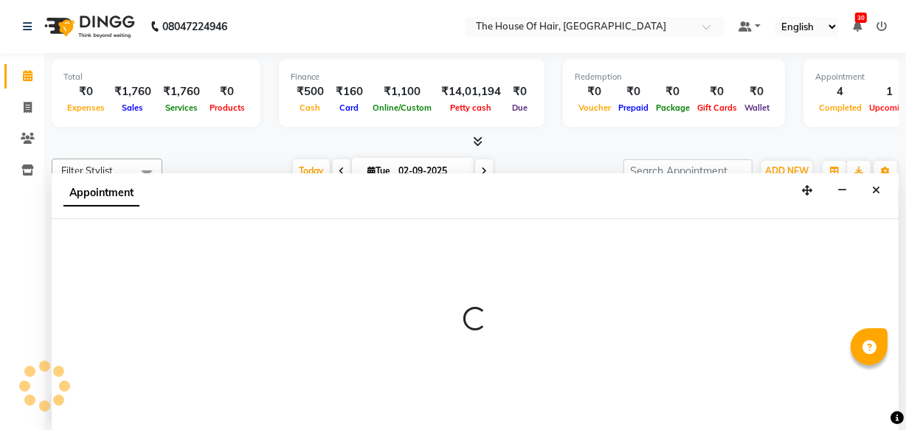
select select "90281"
select select "1140"
select select "tentative"
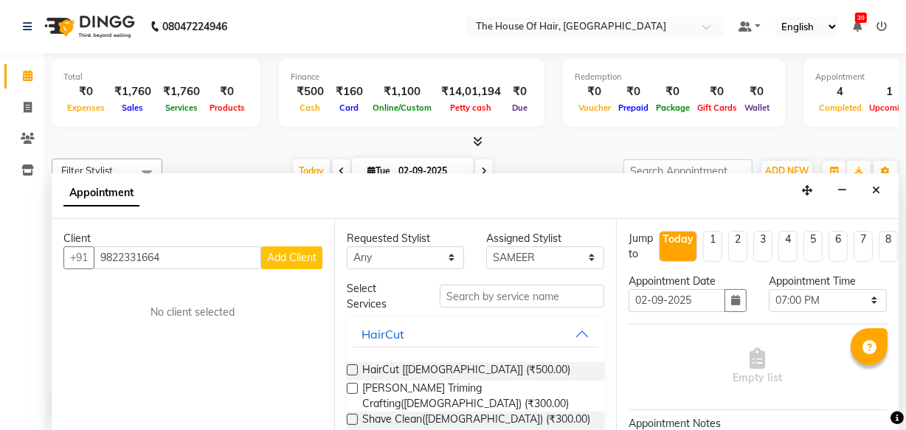
type input "9822331664"
click at [283, 249] on button "Add Client" at bounding box center [291, 257] width 61 height 23
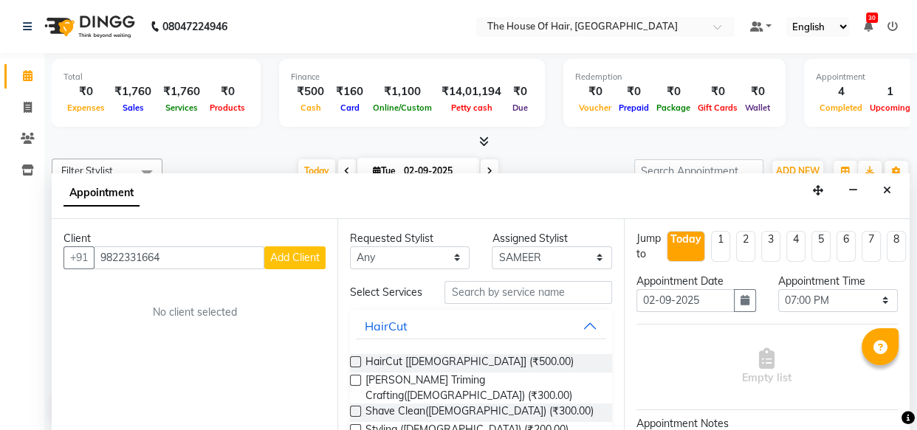
select select "22"
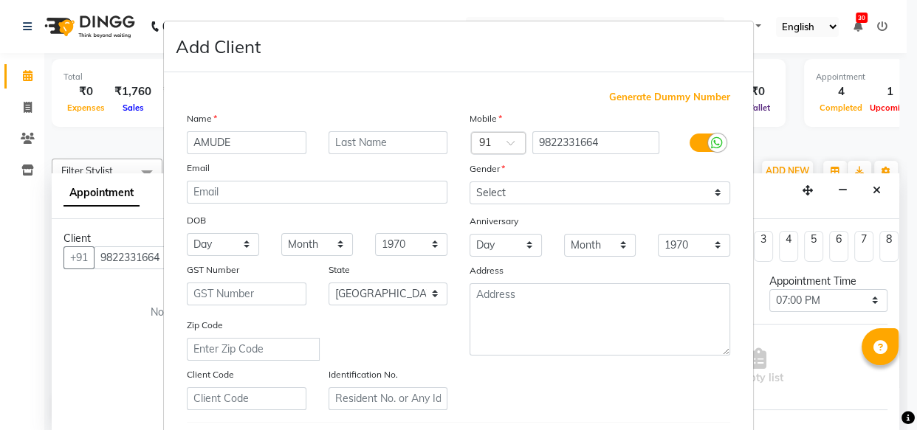
type input "AMUDE"
click at [392, 137] on input "text" at bounding box center [388, 142] width 120 height 23
type input "."
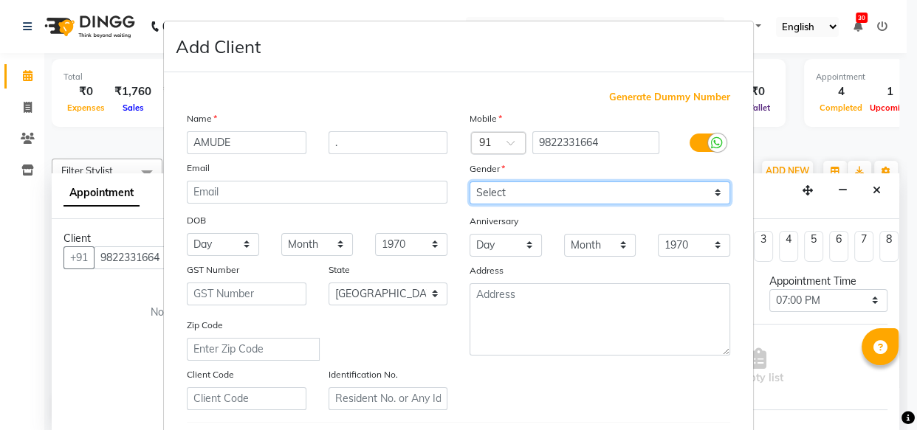
click at [486, 193] on select "Select [DEMOGRAPHIC_DATA] [DEMOGRAPHIC_DATA] Other Prefer Not To Say" at bounding box center [599, 193] width 260 height 23
select select "[DEMOGRAPHIC_DATA]"
click at [469, 182] on select "Select [DEMOGRAPHIC_DATA] [DEMOGRAPHIC_DATA] Other Prefer Not To Say" at bounding box center [599, 193] width 260 height 23
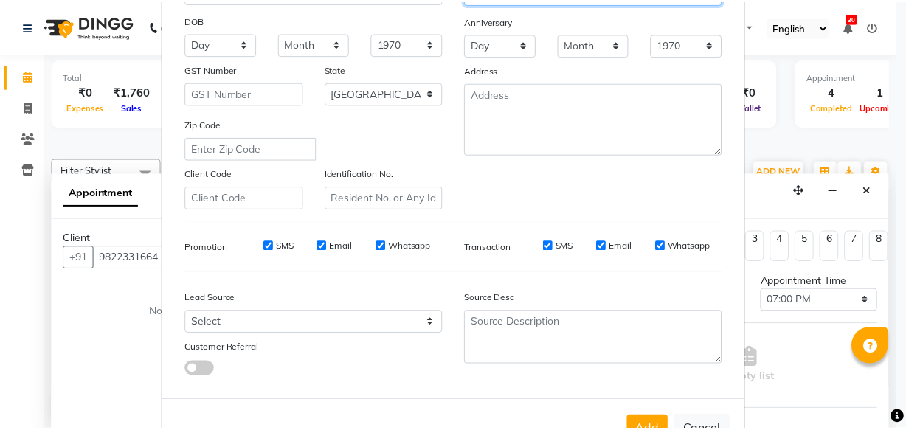
scroll to position [255, 0]
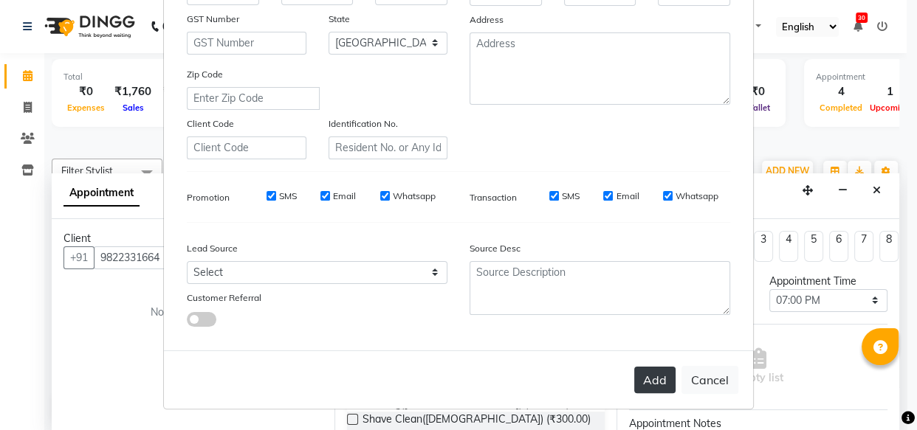
click at [649, 376] on button "Add" at bounding box center [654, 380] width 41 height 27
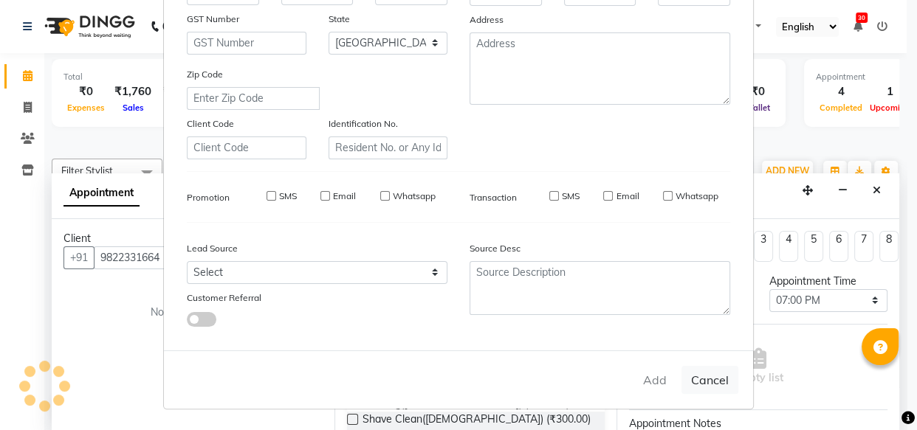
select select
select select "null"
select select
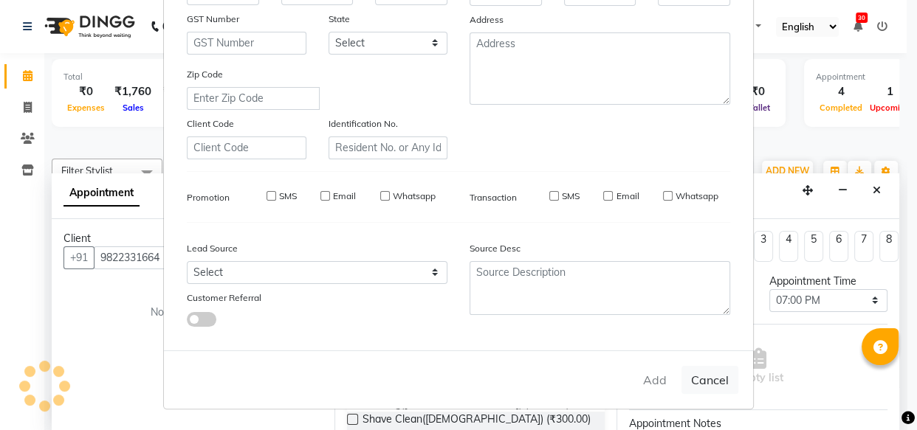
select select
checkbox input "false"
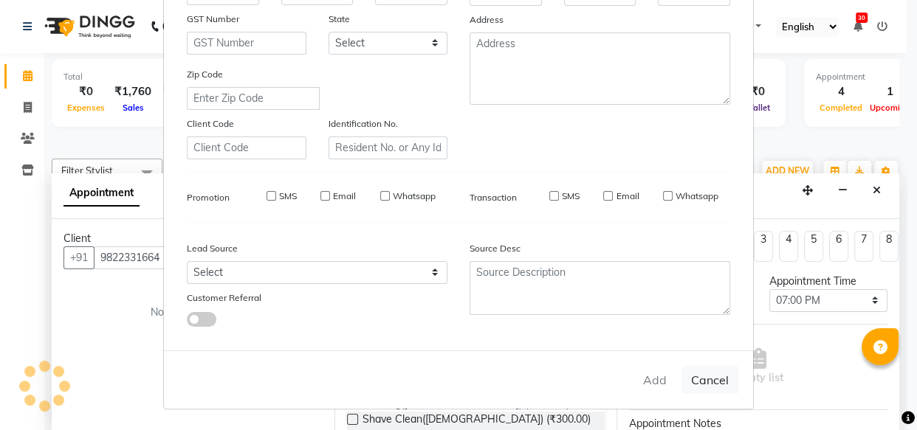
checkbox input "false"
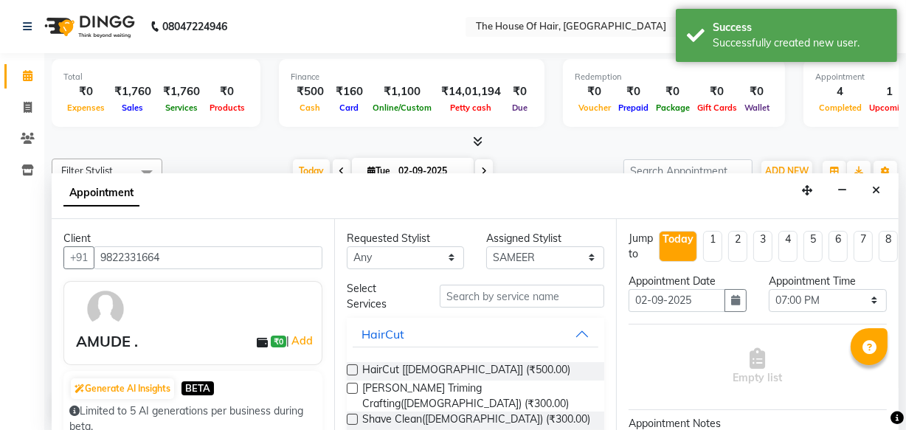
click at [350, 387] on label at bounding box center [352, 388] width 11 height 11
click at [350, 387] on input "checkbox" at bounding box center [352, 390] width 10 height 10
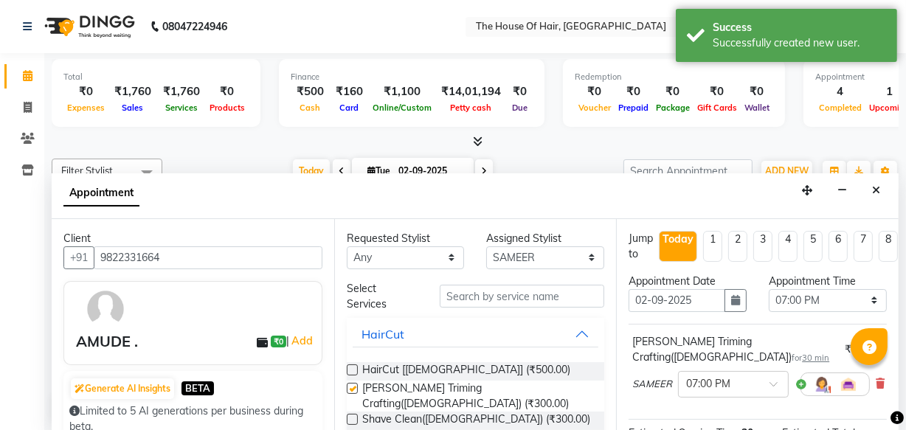
checkbox input "false"
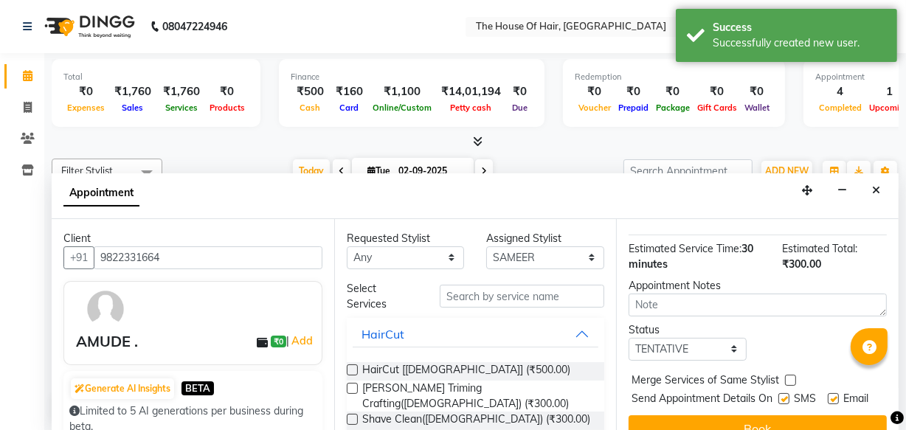
scroll to position [213, 0]
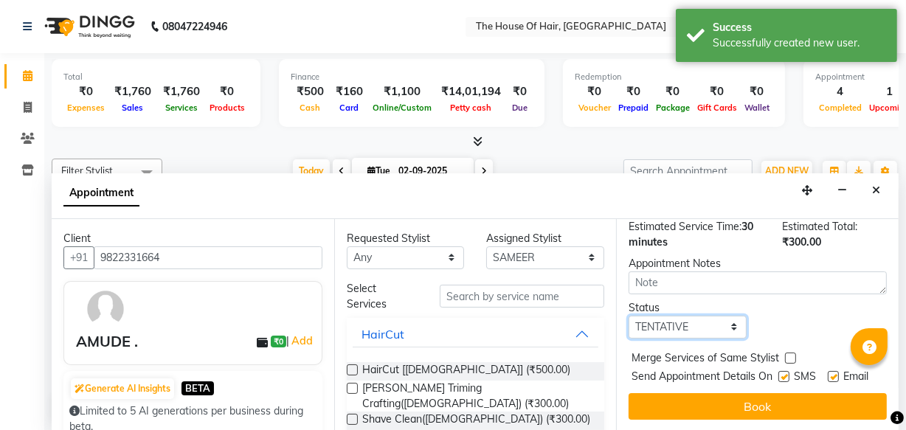
click at [727, 316] on select "Select TENTATIVE CONFIRM CHECK-IN UPCOMING" at bounding box center [688, 327] width 118 height 23
select select "upcoming"
click at [629, 316] on select "Select TENTATIVE CONFIRM CHECK-IN UPCOMING" at bounding box center [688, 327] width 118 height 23
click at [787, 353] on label at bounding box center [790, 358] width 11 height 11
click at [787, 355] on input "checkbox" at bounding box center [790, 360] width 10 height 10
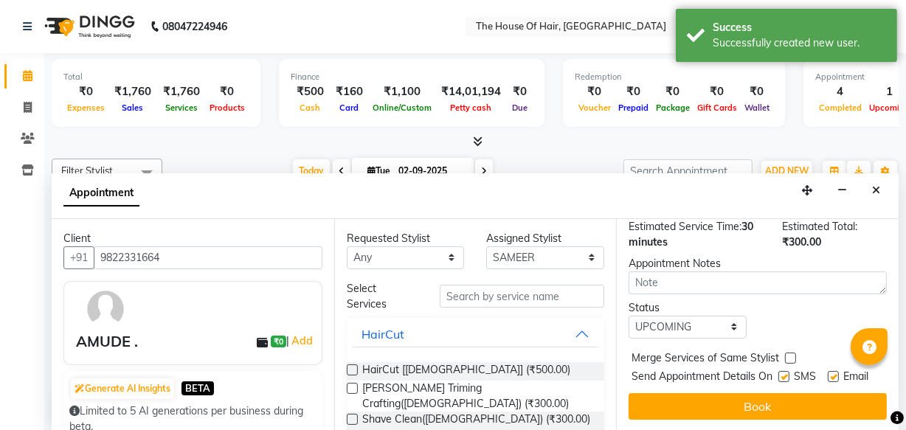
checkbox input "true"
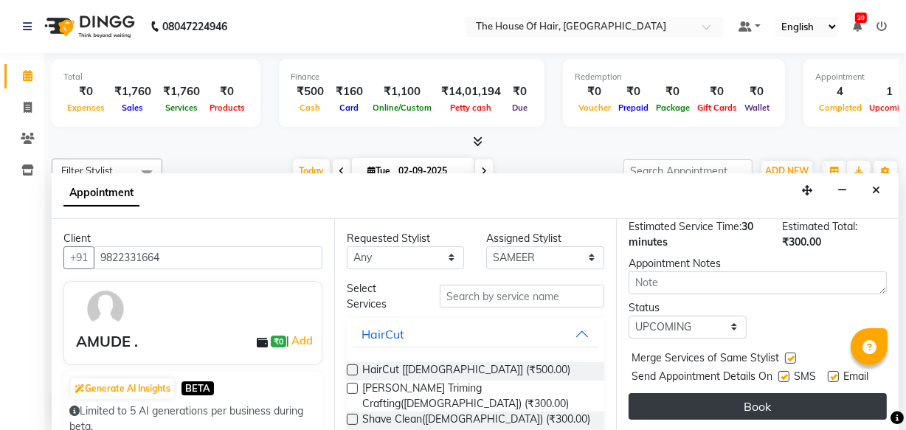
click at [756, 393] on button "Book" at bounding box center [758, 406] width 258 height 27
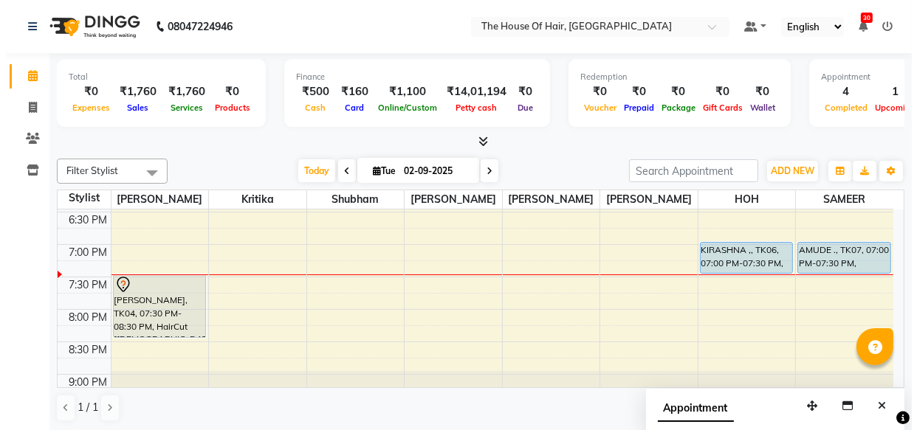
scroll to position [0, 0]
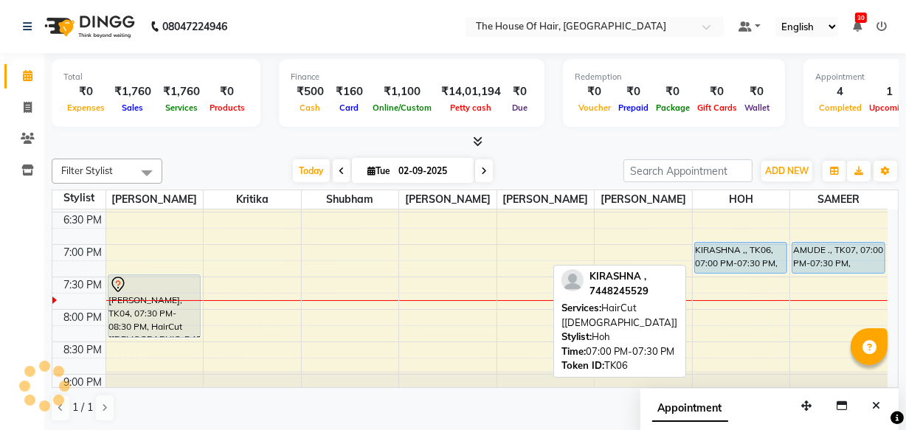
click at [722, 259] on div "KIRASHNA ,, TK06, 07:00 PM-07:30 PM, HairCut [[DEMOGRAPHIC_DATA]]" at bounding box center [741, 258] width 92 height 30
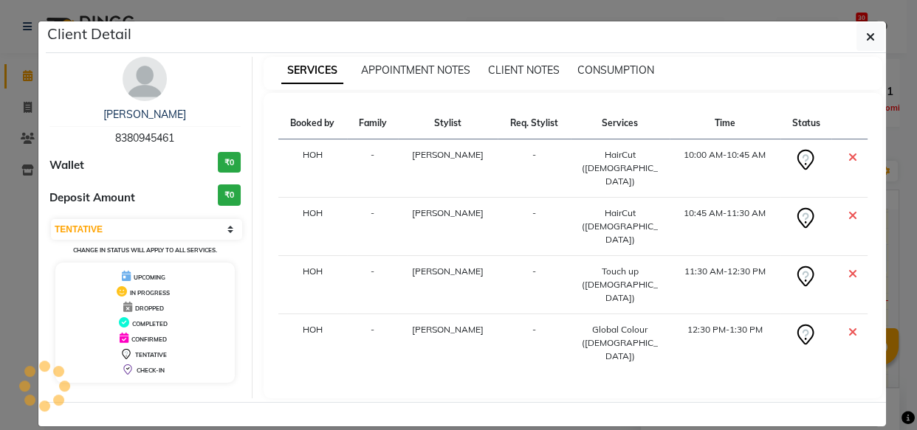
select select "5"
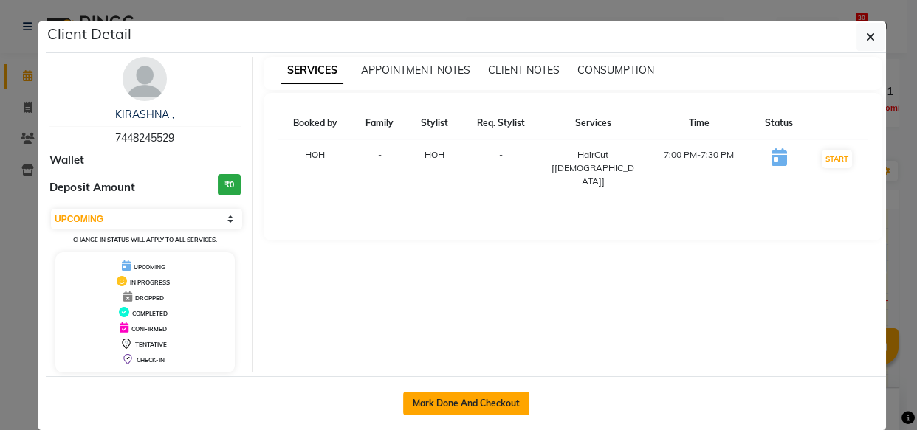
click at [441, 406] on button "Mark Done And Checkout" at bounding box center [466, 404] width 126 height 24
select select "service"
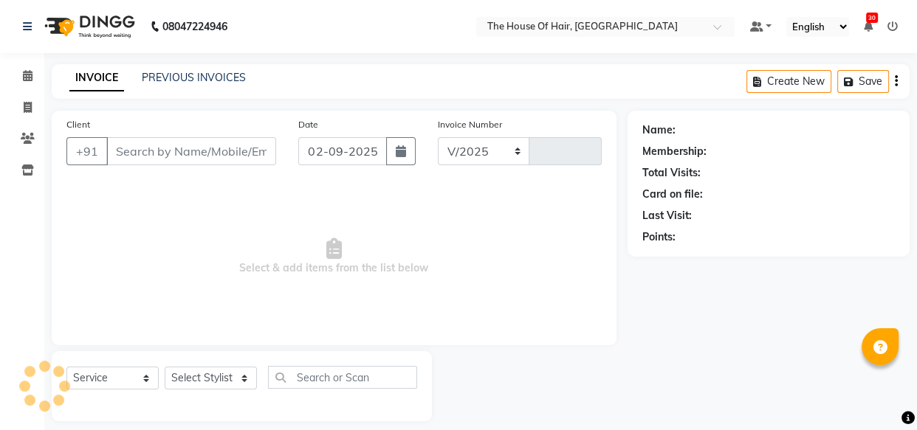
select select "5992"
type input "1827"
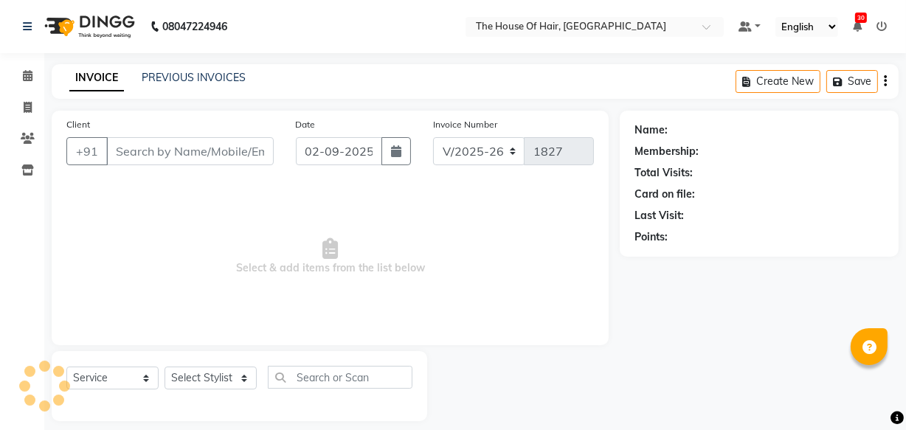
type input "7448245529"
select select "80392"
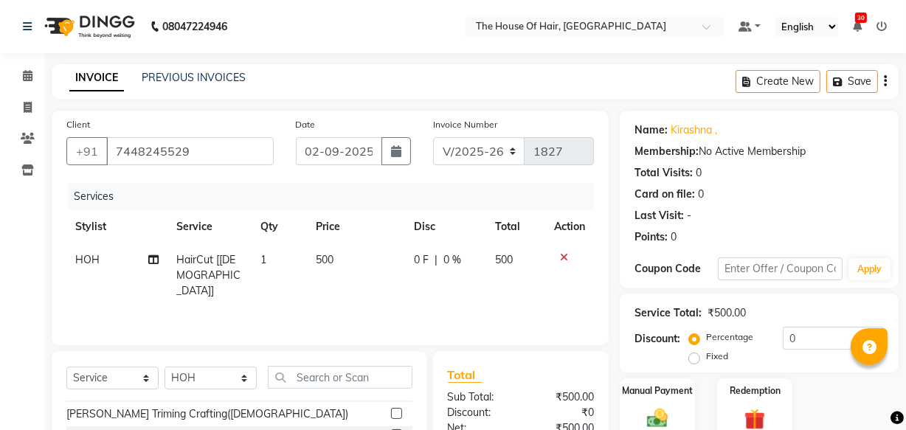
scroll to position [2, 0]
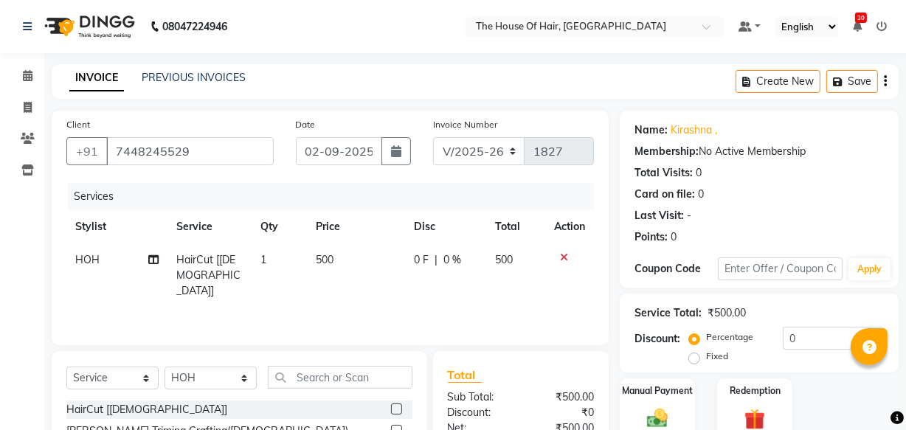
click at [158, 418] on div "HairCut [[DEMOGRAPHIC_DATA]]" at bounding box center [239, 410] width 346 height 18
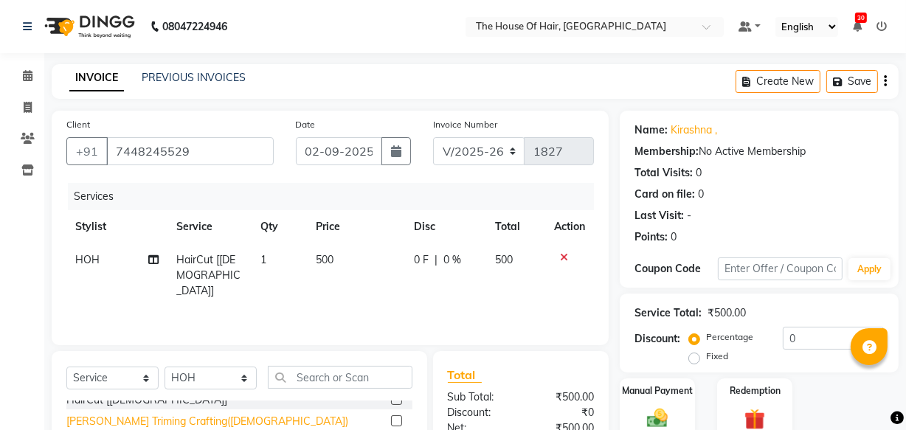
click at [156, 424] on div "[PERSON_NAME] Triming Crafting([DEMOGRAPHIC_DATA])" at bounding box center [207, 421] width 282 height 15
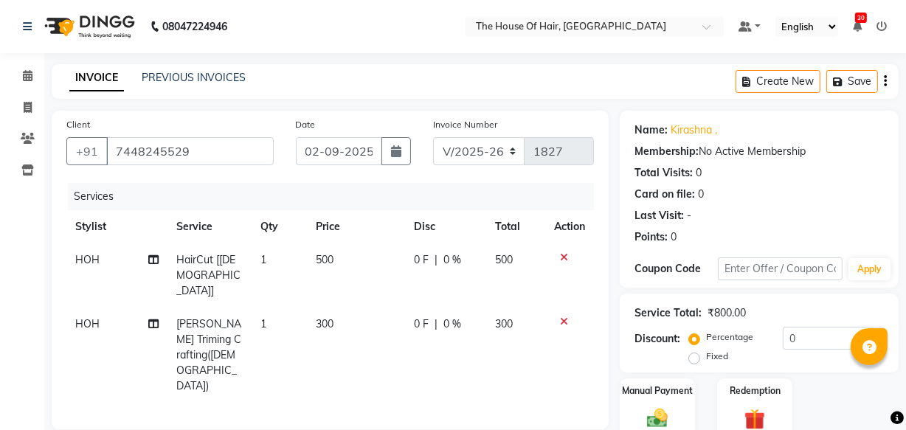
checkbox input "false"
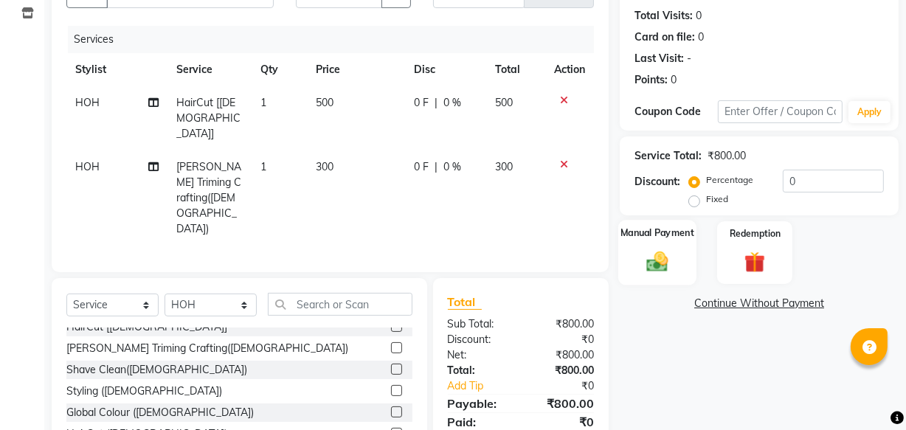
click at [672, 274] on div "Manual Payment" at bounding box center [657, 253] width 78 height 66
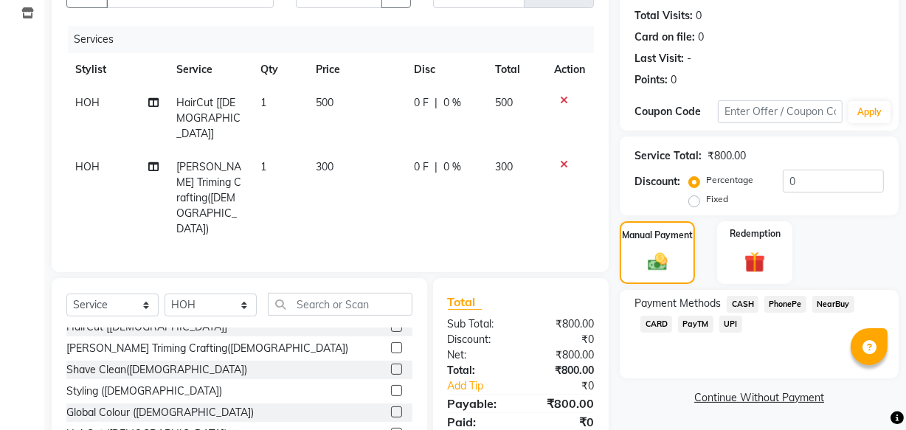
click at [732, 328] on span "UPI" at bounding box center [731, 324] width 23 height 17
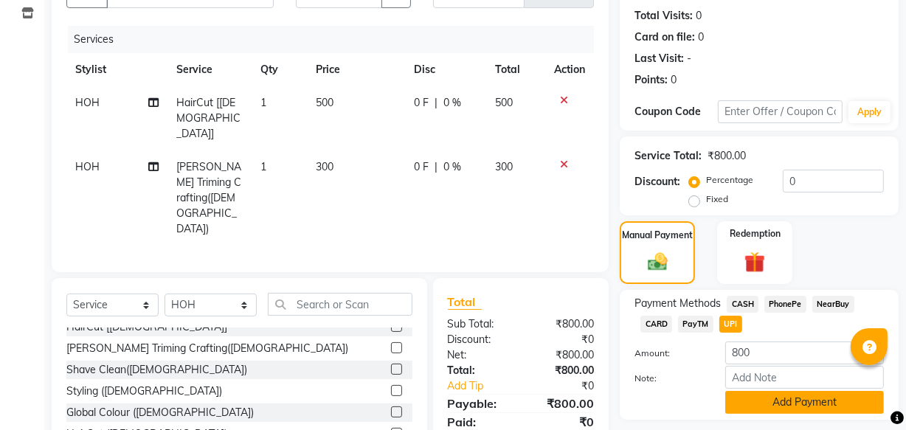
click at [773, 406] on button "Add Payment" at bounding box center [804, 402] width 159 height 23
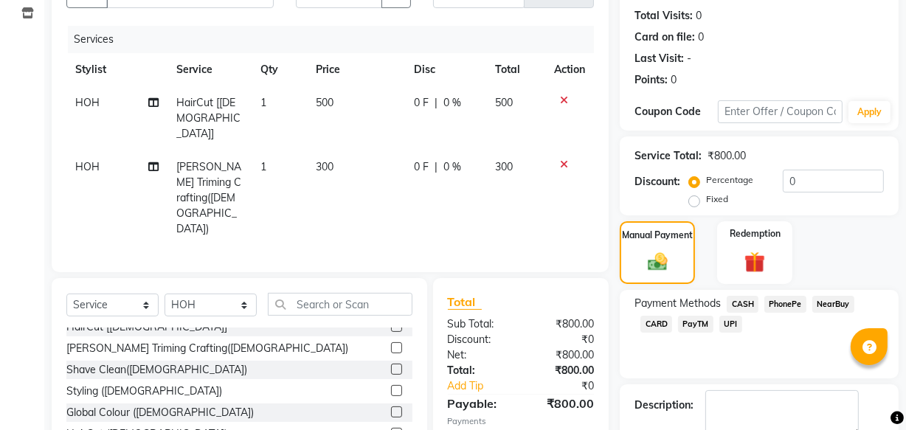
scroll to position [241, 0]
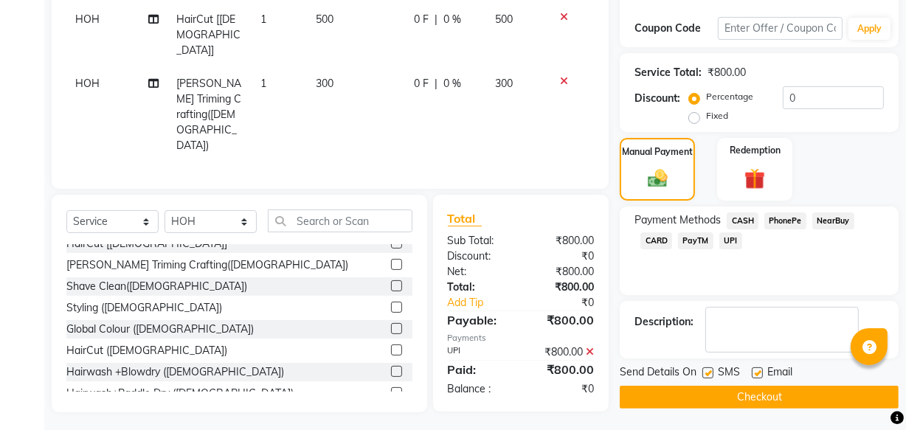
click at [721, 391] on button "Checkout" at bounding box center [759, 397] width 279 height 23
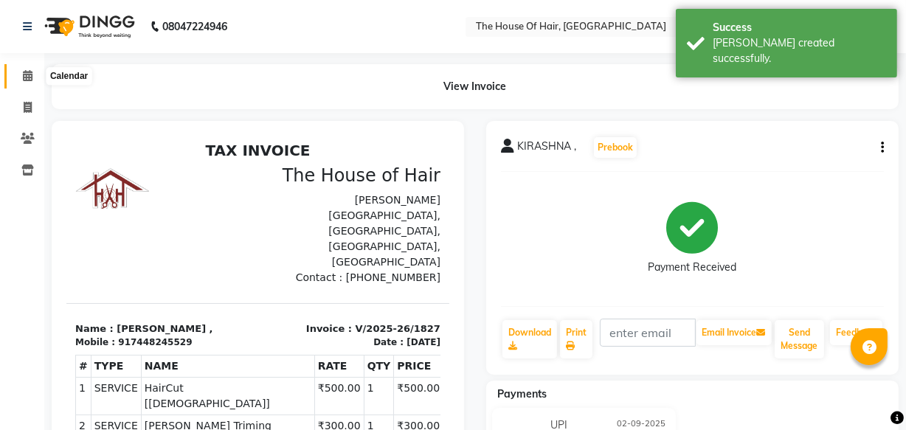
click at [31, 79] on icon at bounding box center [28, 75] width 10 height 11
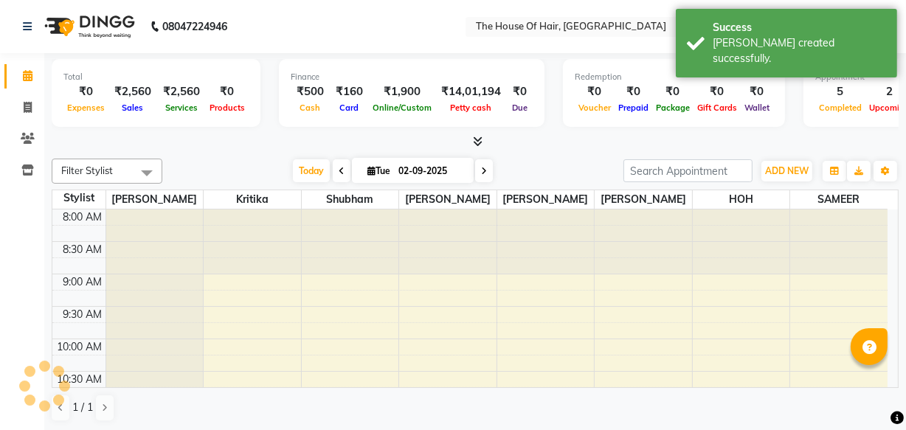
scroll to position [699, 0]
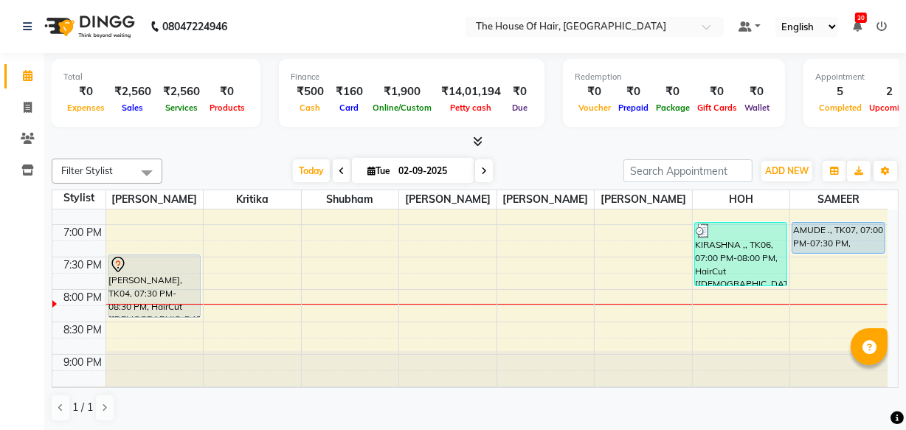
drag, startPoint x: 167, startPoint y: 297, endPoint x: 4, endPoint y: 215, distance: 182.5
click at [4, 215] on div "Calendar Invoice Clients Inventory Completed InProgress Upcoming Dropped Tentat…" at bounding box center [99, 226] width 199 height 368
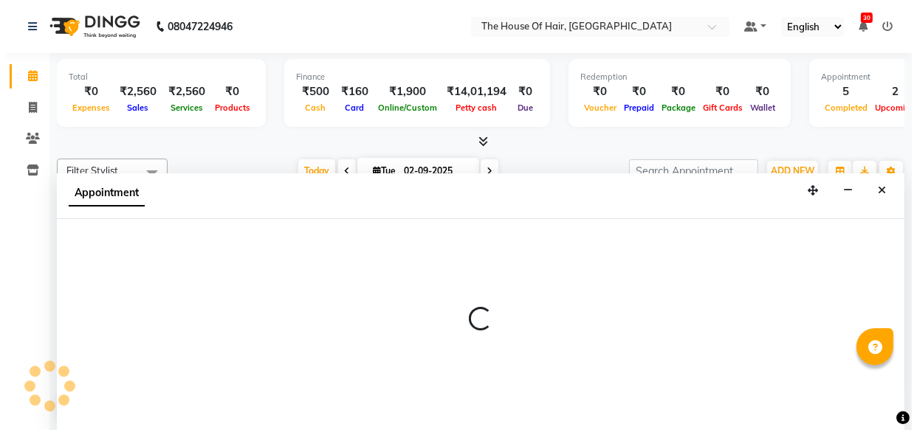
scroll to position [0, 0]
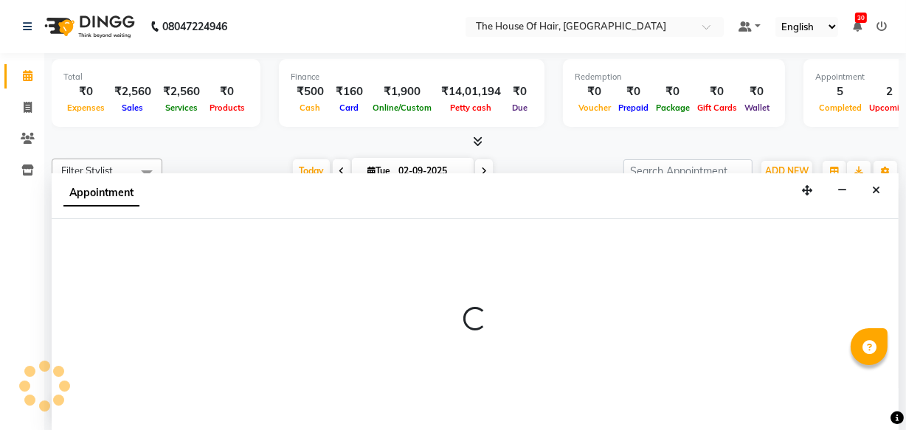
select select "42812"
select select "1230"
select select "tentative"
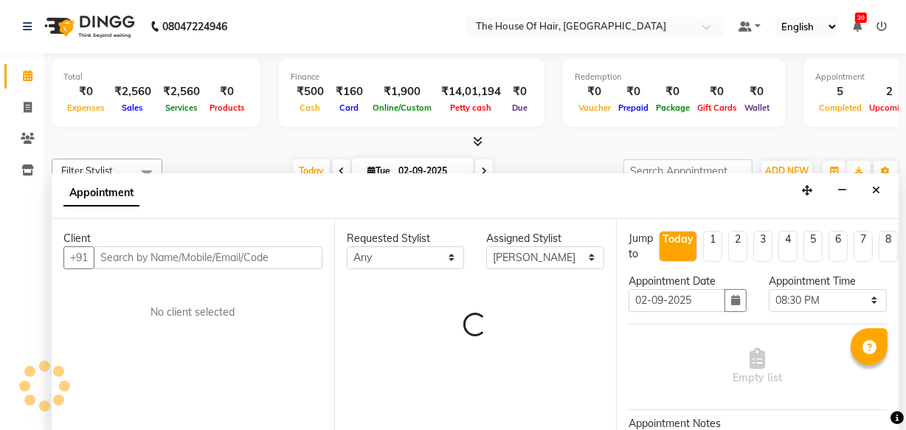
click at [111, 258] on input "text" at bounding box center [208, 257] width 229 height 23
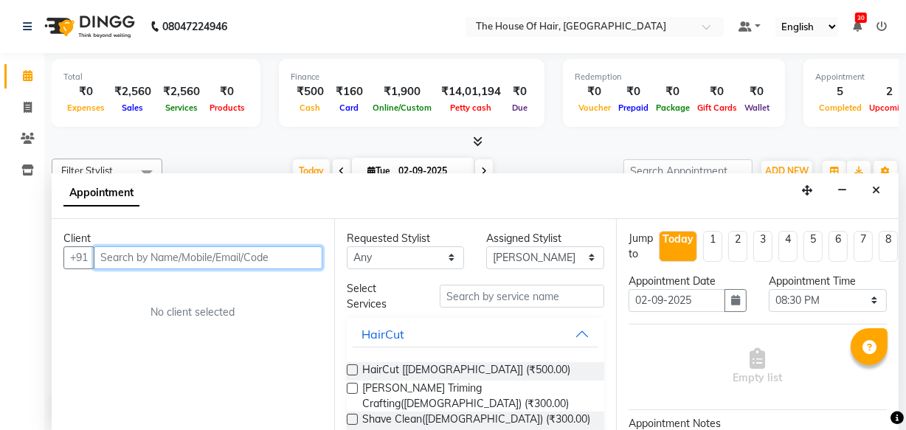
click at [184, 252] on input "text" at bounding box center [208, 257] width 229 height 23
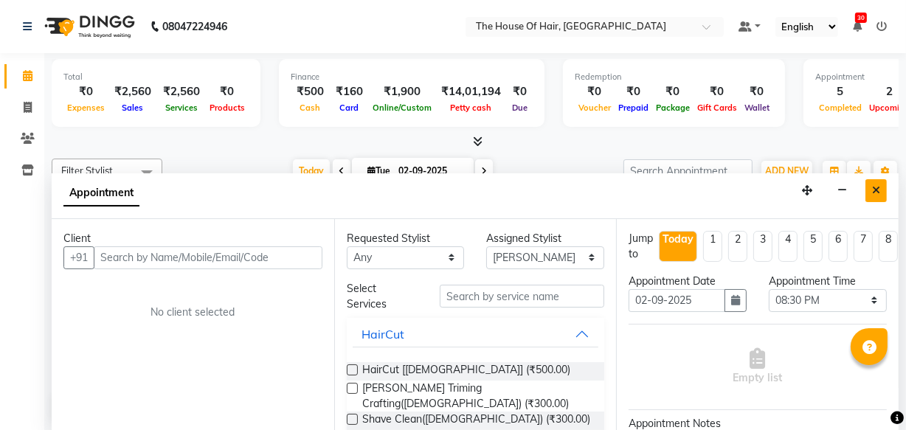
click at [878, 185] on icon "Close" at bounding box center [876, 190] width 8 height 10
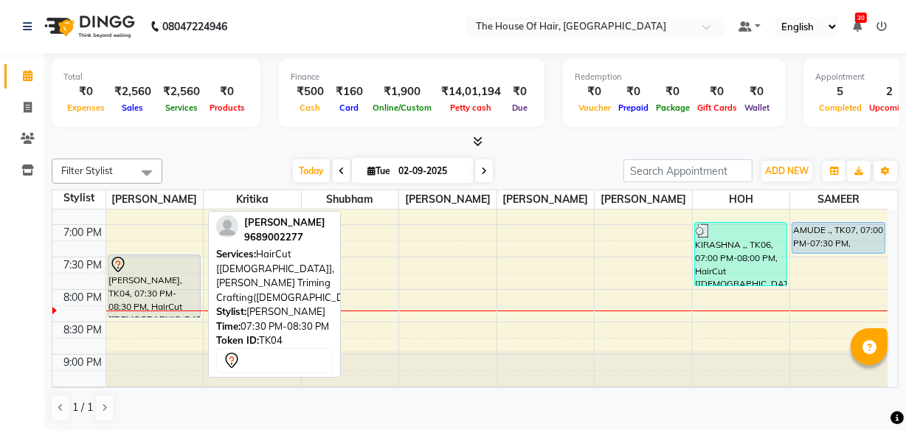
click at [137, 290] on div "[PERSON_NAME], TK04, 07:30 PM-08:30 PM, HairCut [[DEMOGRAPHIC_DATA]],[PERSON_NA…" at bounding box center [154, 286] width 92 height 62
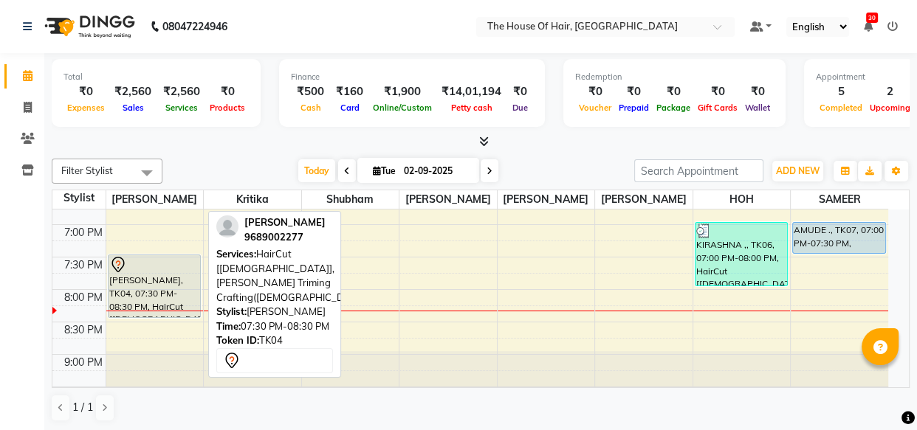
select select "7"
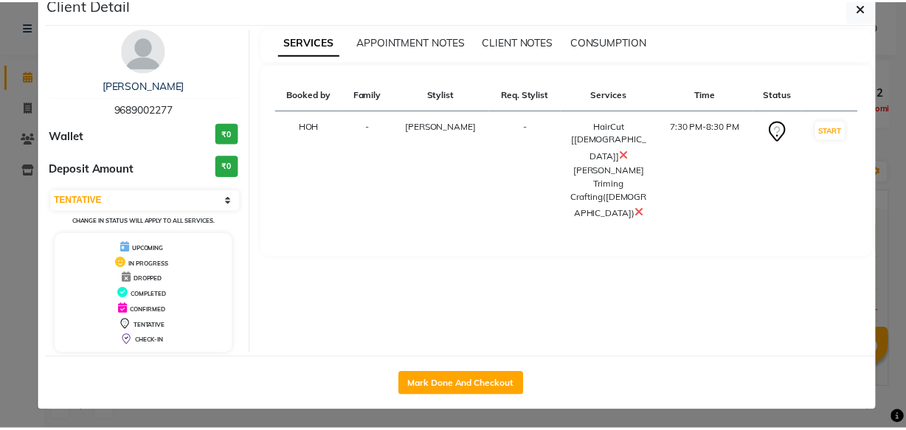
scroll to position [30, 0]
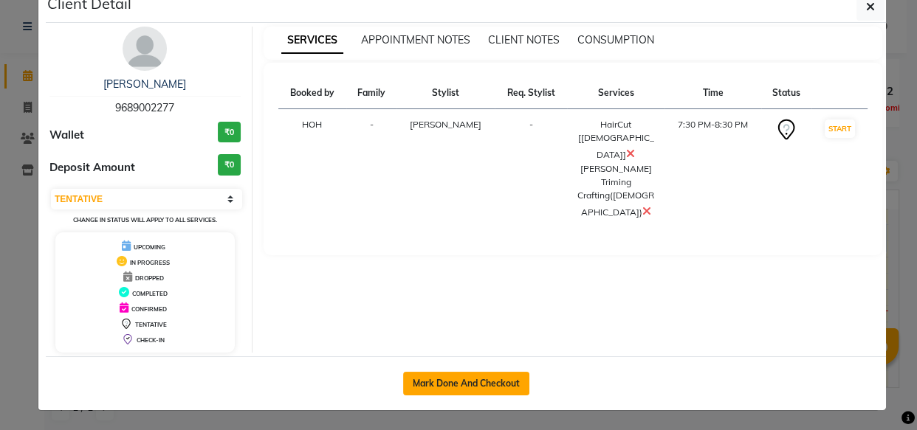
click at [424, 384] on button "Mark Done And Checkout" at bounding box center [466, 384] width 126 height 24
select select "5992"
select select "service"
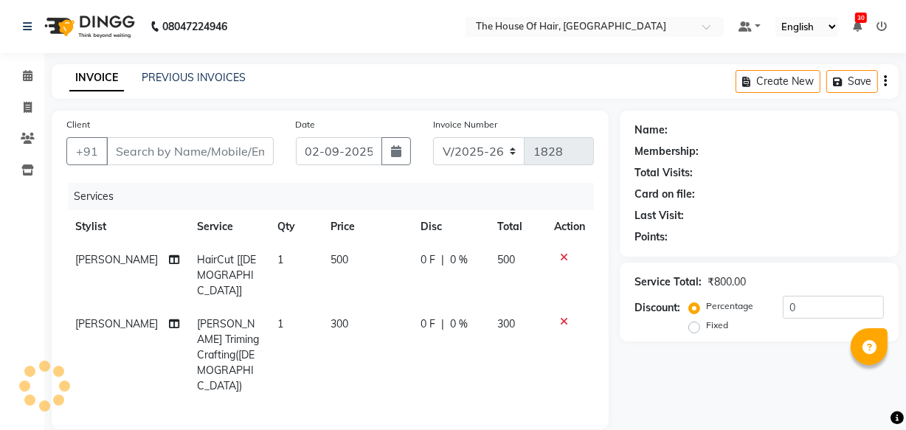
type input "9689002277"
select select "42812"
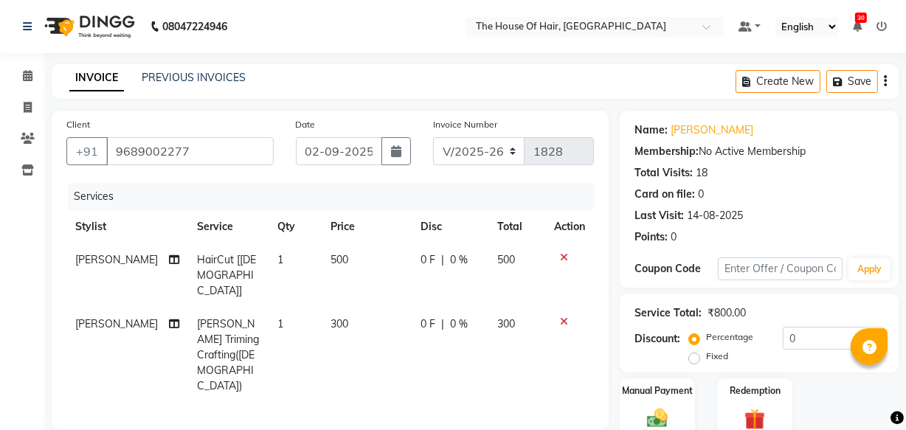
scroll to position [162, 0]
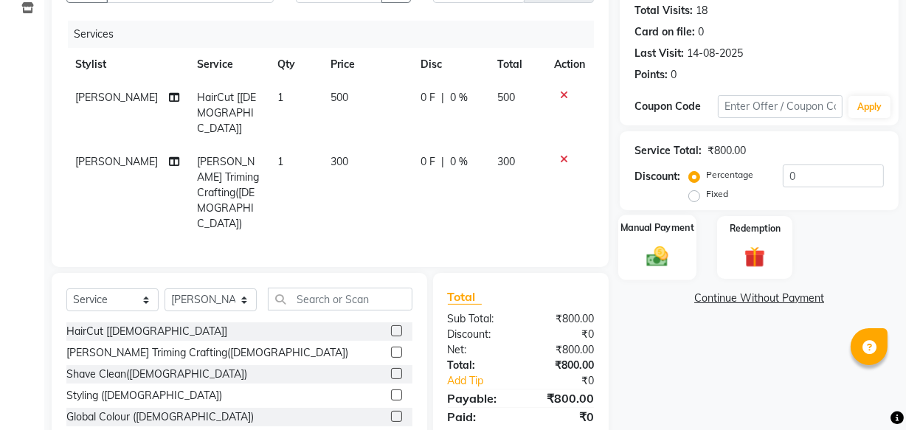
click at [669, 252] on img at bounding box center [657, 256] width 35 height 25
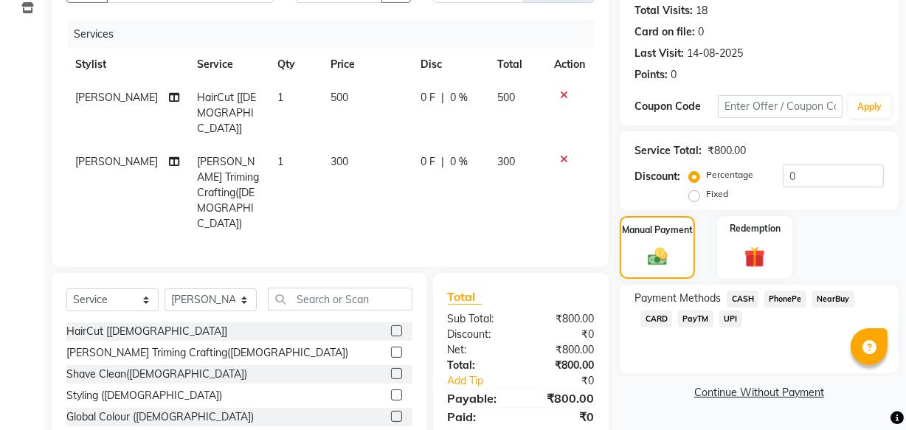
click at [737, 304] on span "CASH" at bounding box center [743, 299] width 32 height 17
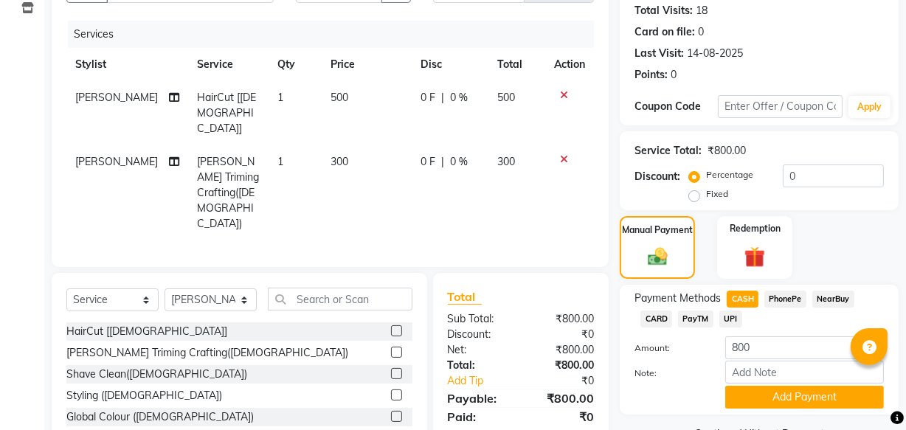
click at [767, 409] on div "Payment Methods CASH PhonePe NearBuy CARD PayTM UPI Amount: 800 Note: Add Payme…" at bounding box center [759, 350] width 279 height 130
click at [767, 392] on button "Add Payment" at bounding box center [804, 397] width 159 height 23
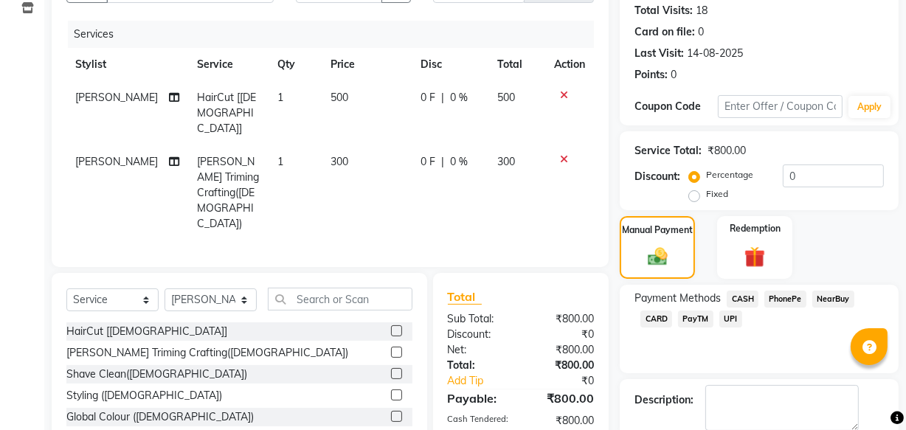
scroll to position [241, 0]
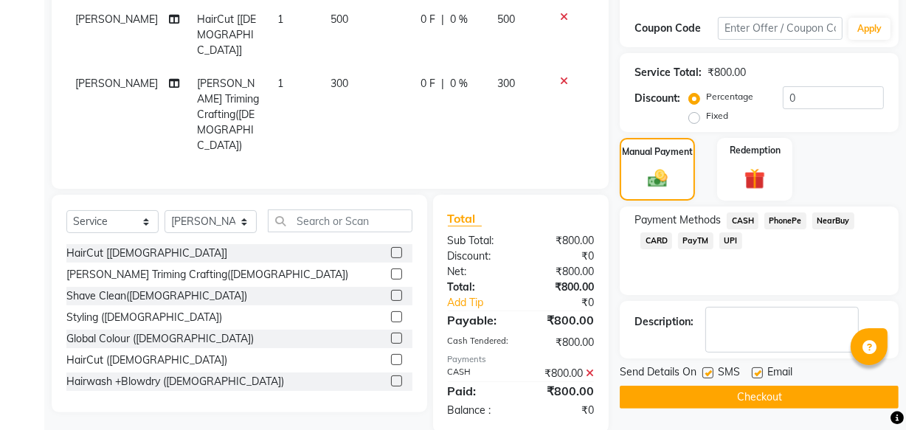
click at [712, 398] on button "Checkout" at bounding box center [759, 397] width 279 height 23
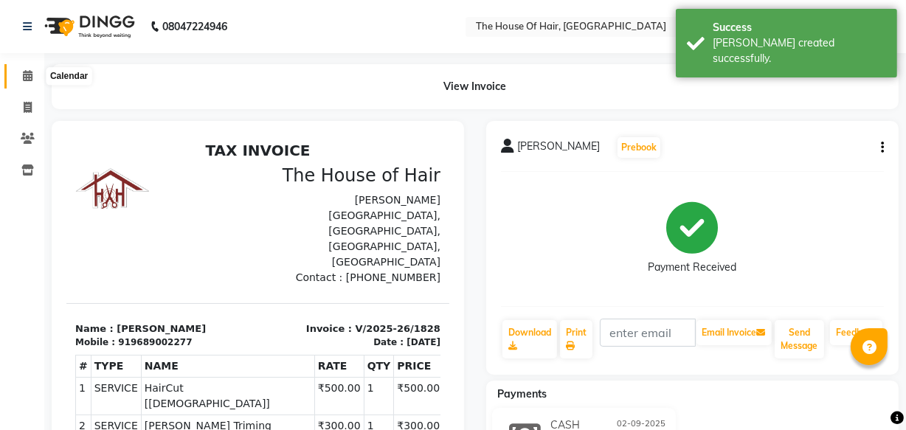
click at [24, 80] on icon at bounding box center [28, 75] width 10 height 11
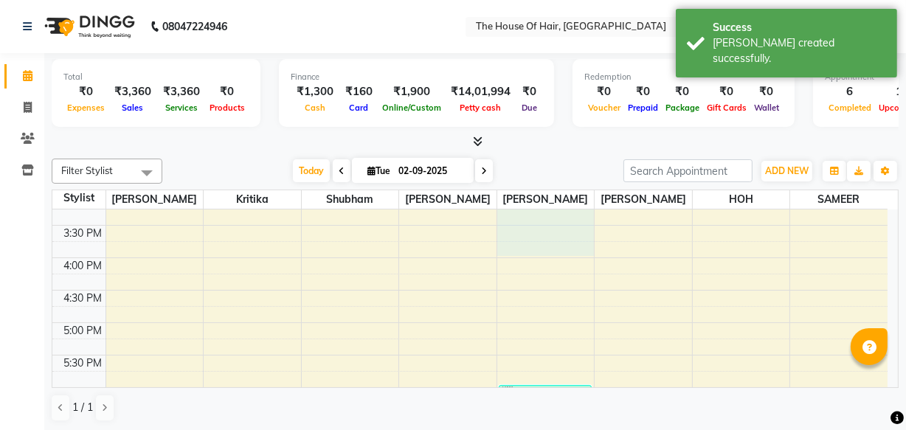
click at [562, 239] on div "8:00 AM 8:30 AM 9:00 AM 9:30 AM 10:00 AM 10:30 AM 11:00 AM 11:30 AM 12:00 PM 12…" at bounding box center [469, 193] width 835 height 908
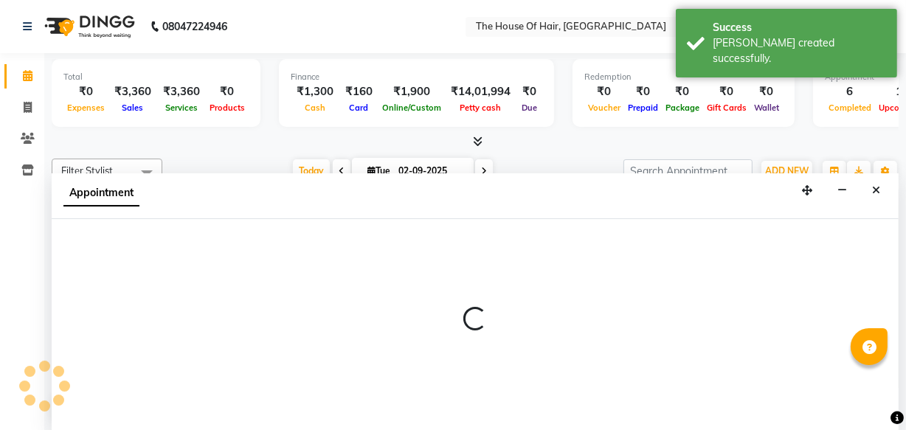
select select "64183"
select select "900"
select select "tentative"
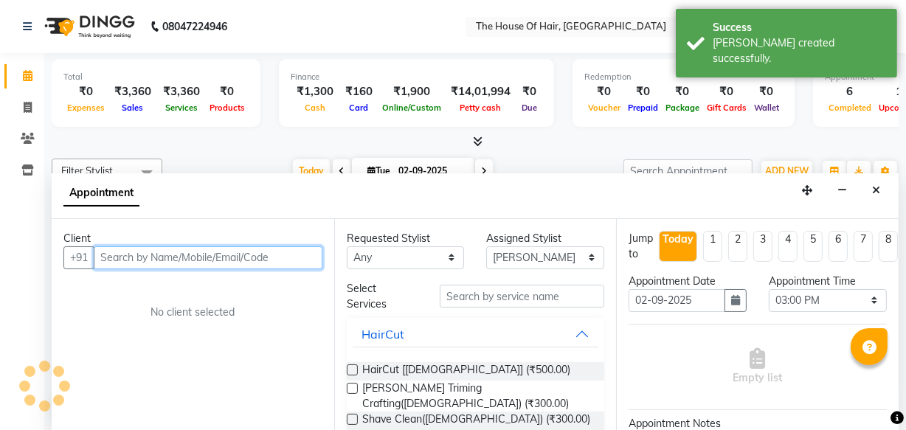
scroll to position [0, 0]
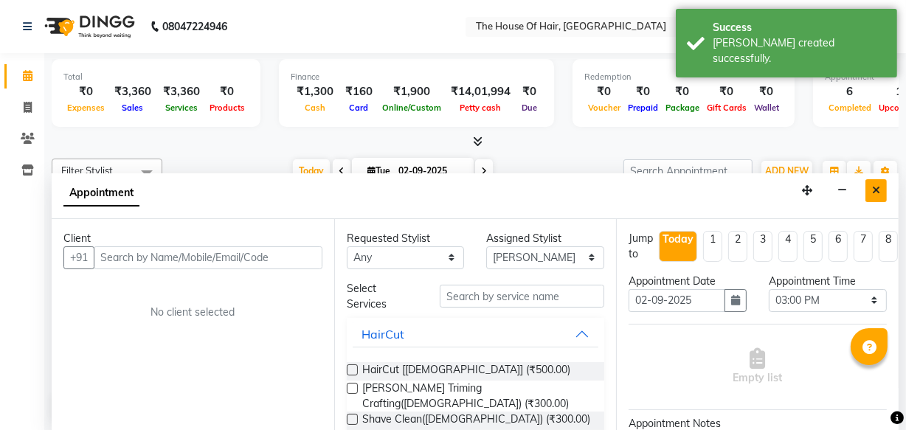
click at [877, 190] on icon "Close" at bounding box center [876, 190] width 8 height 10
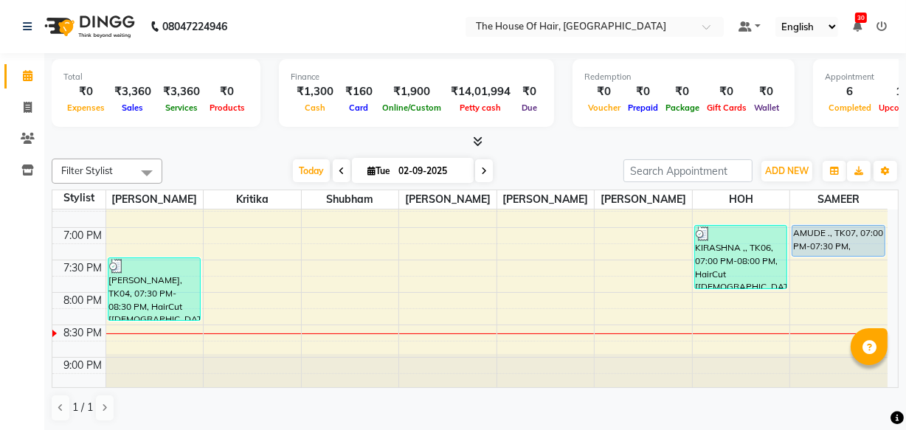
scroll to position [692, 0]
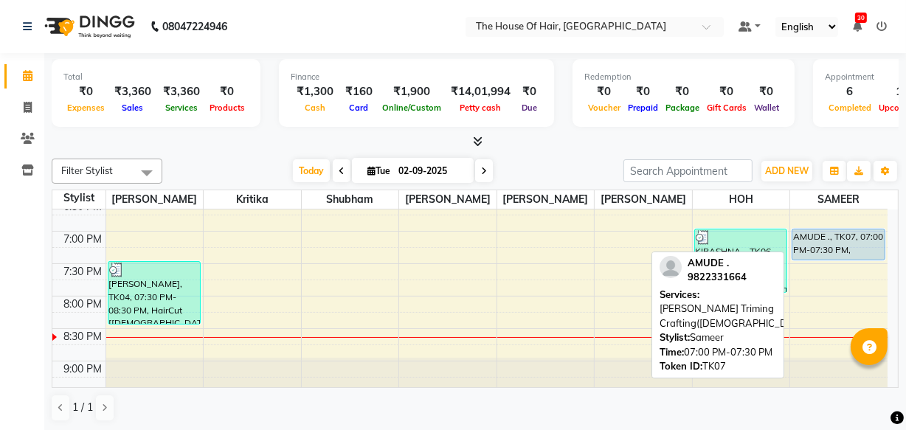
click at [827, 258] on div at bounding box center [839, 260] width 92 height 6
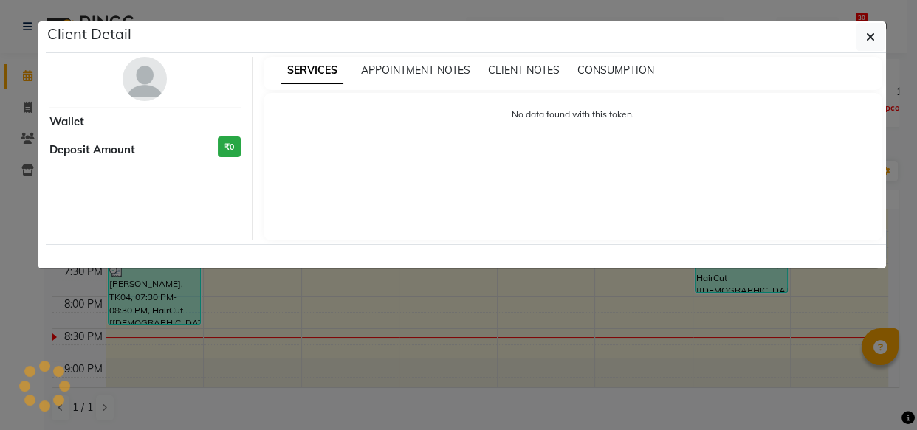
select select "5"
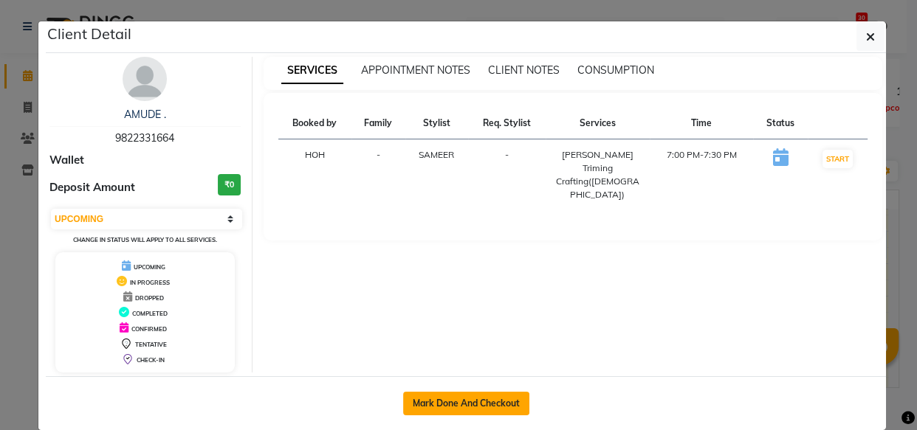
click at [483, 407] on button "Mark Done And Checkout" at bounding box center [466, 404] width 126 height 24
select select "service"
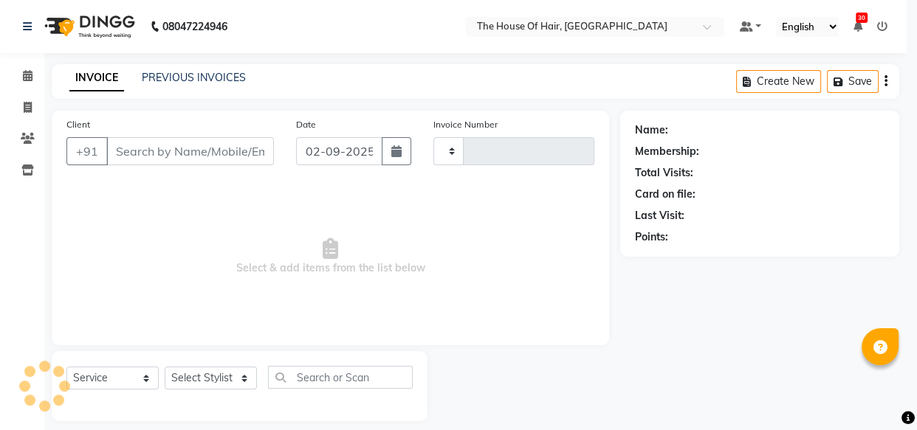
type input "1829"
select select "5992"
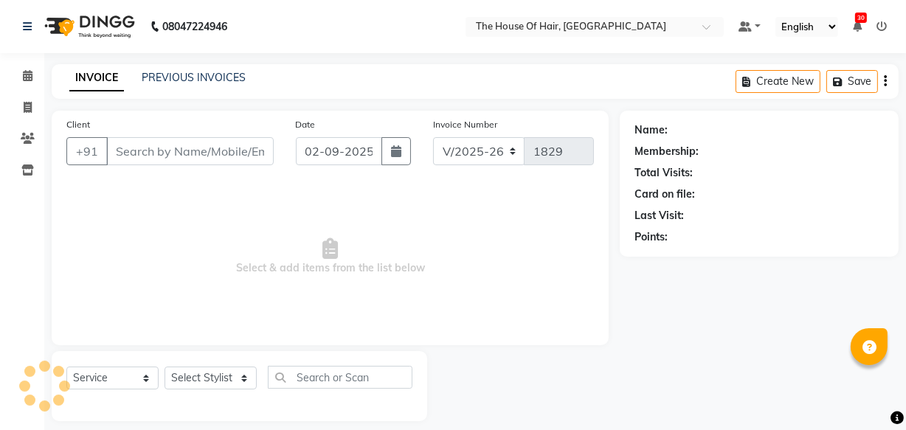
type input "9822331664"
select select "90281"
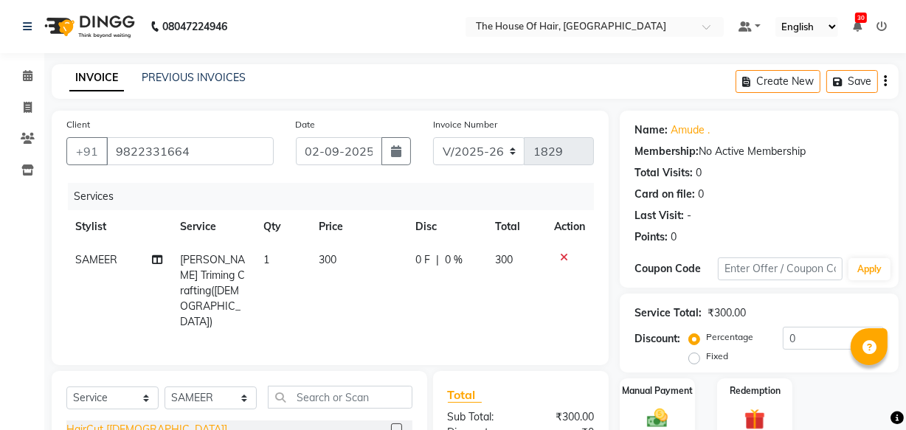
click at [112, 422] on div "HairCut [[DEMOGRAPHIC_DATA]]" at bounding box center [146, 429] width 161 height 15
checkbox input "false"
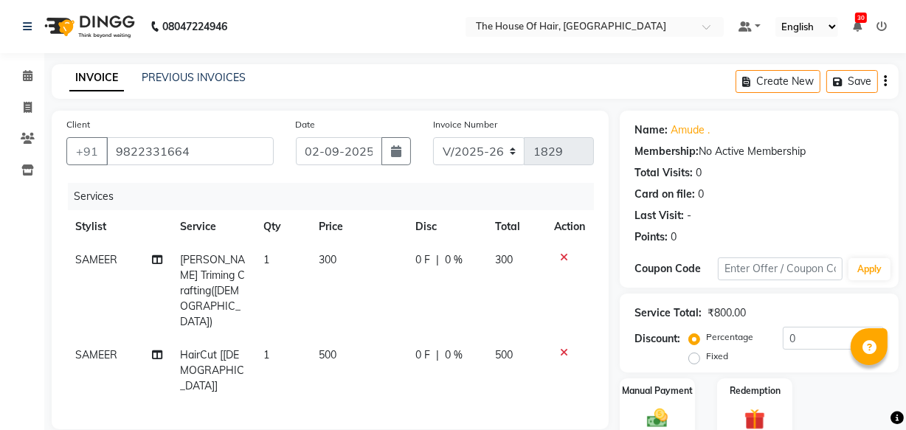
scroll to position [209, 0]
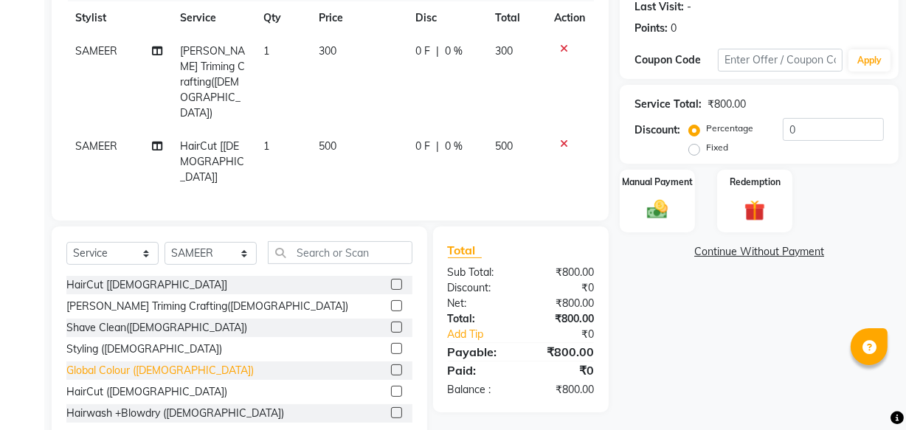
click at [160, 363] on div "Global Colour ([DEMOGRAPHIC_DATA])" at bounding box center [159, 370] width 187 height 15
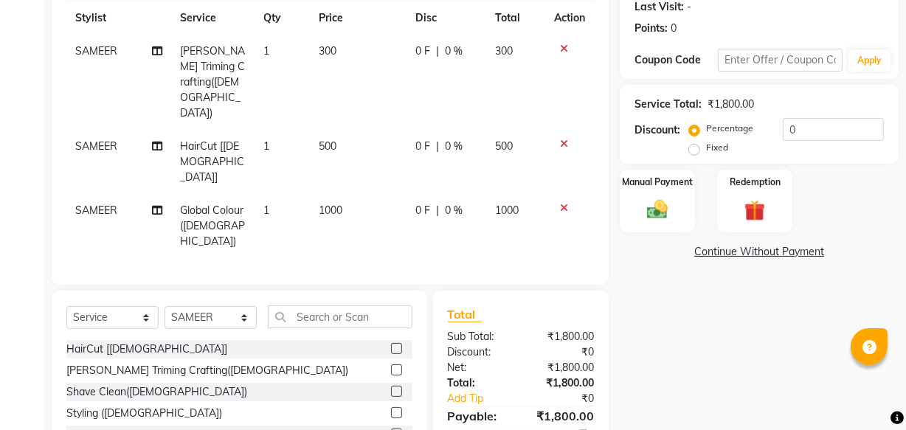
checkbox input "false"
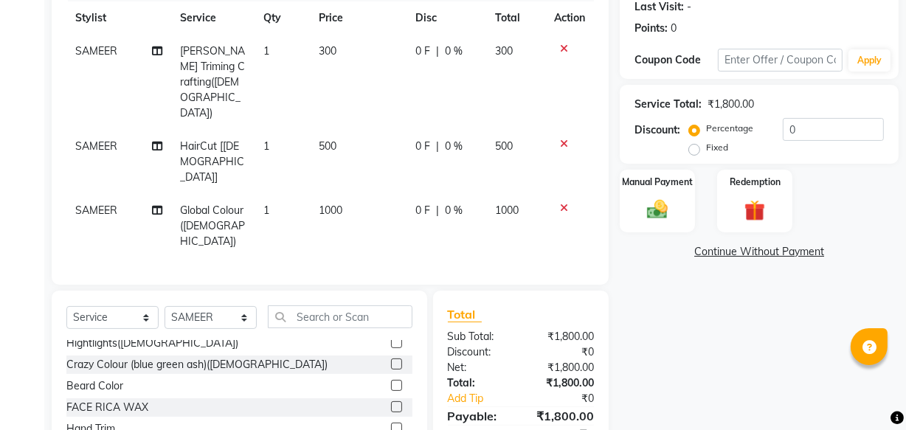
scroll to position [626, 0]
click at [110, 379] on div "Beard Color" at bounding box center [94, 386] width 57 height 15
checkbox input "false"
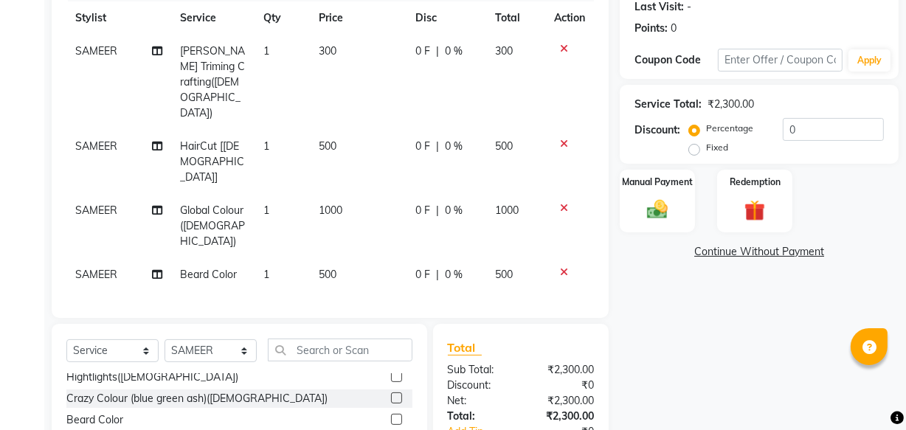
click at [564, 267] on icon at bounding box center [564, 272] width 8 height 10
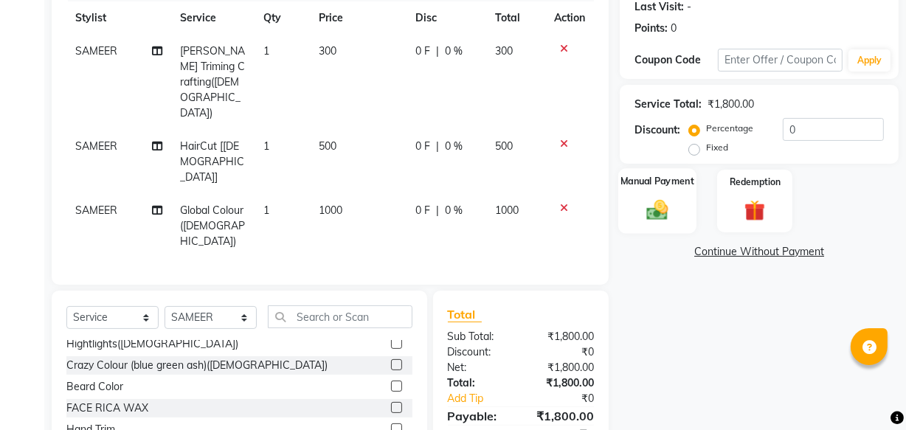
click at [658, 201] on img at bounding box center [657, 209] width 35 height 25
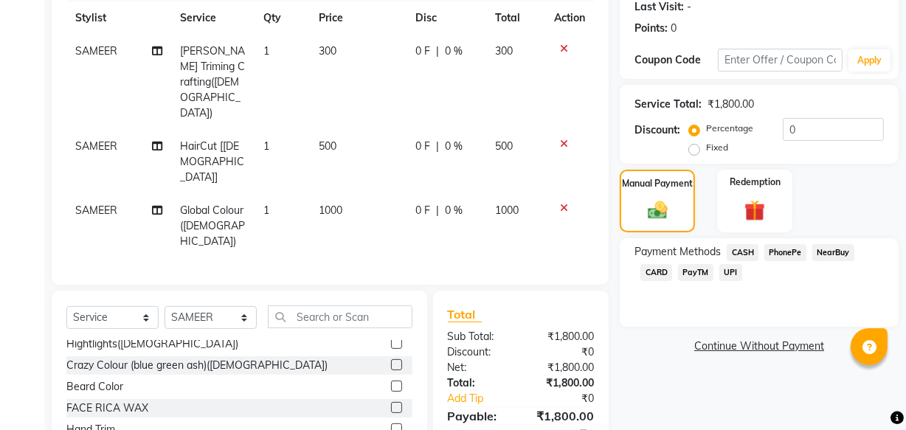
click at [742, 249] on span "CASH" at bounding box center [743, 252] width 32 height 17
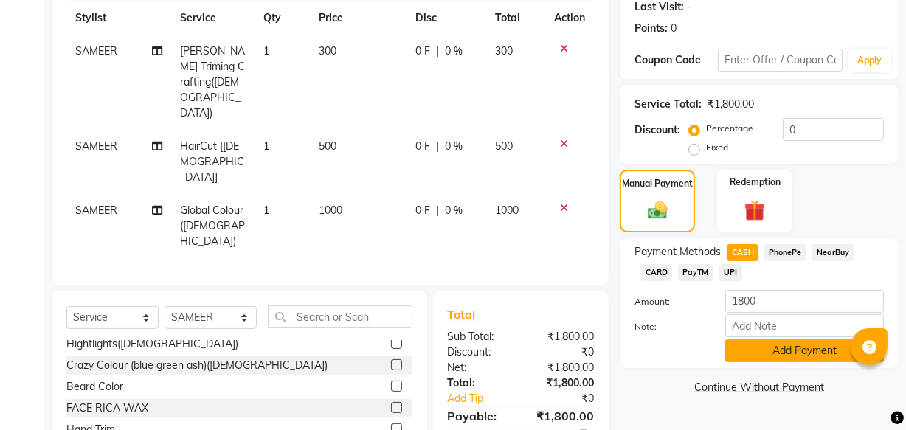
scroll to position [258, 0]
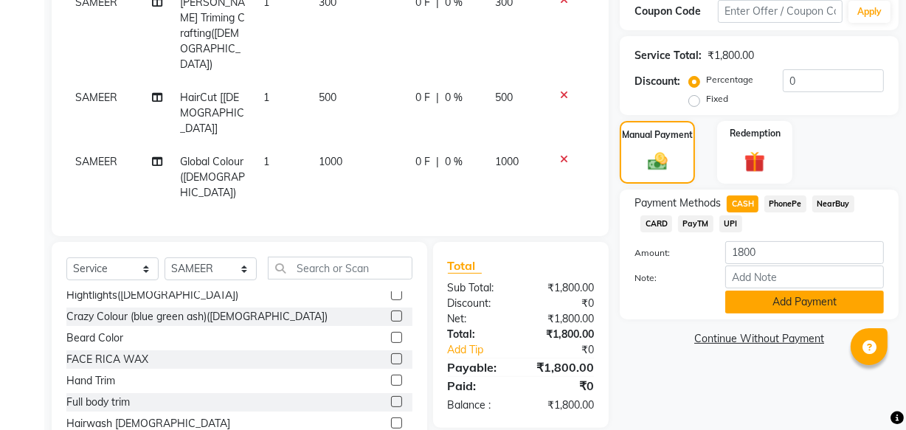
click at [767, 301] on button "Add Payment" at bounding box center [804, 302] width 159 height 23
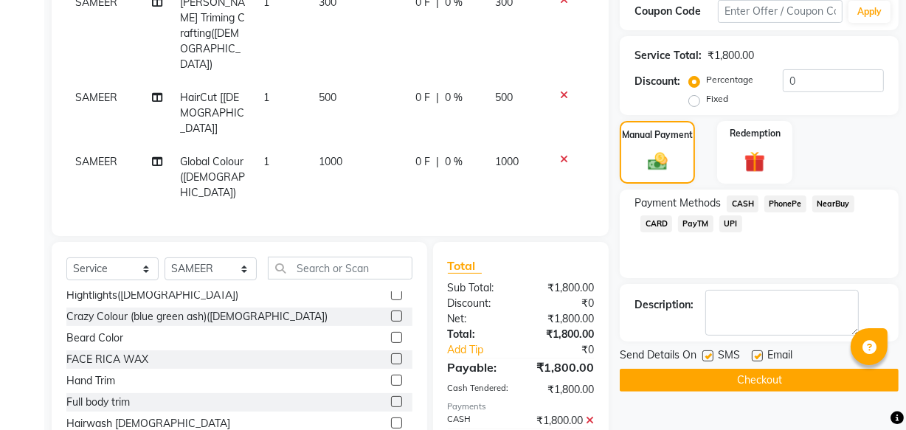
click at [700, 375] on button "Checkout" at bounding box center [759, 380] width 279 height 23
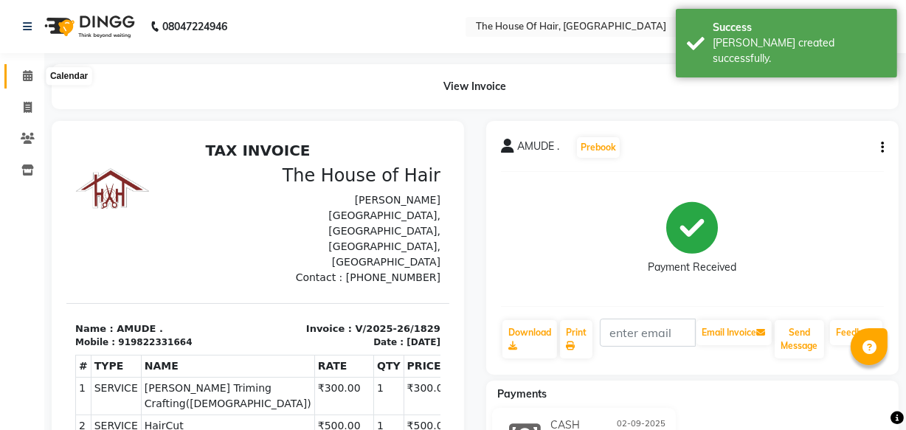
click at [28, 77] on icon at bounding box center [28, 75] width 10 height 11
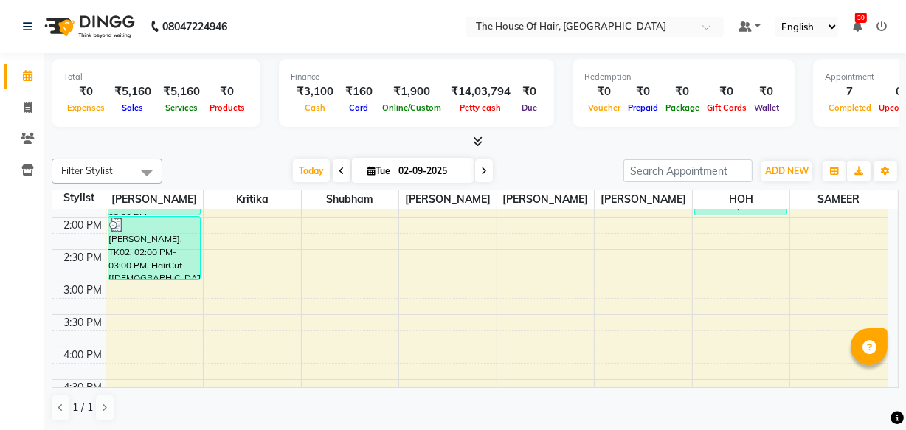
scroll to position [379, 0]
